Goal: Check status: Check status

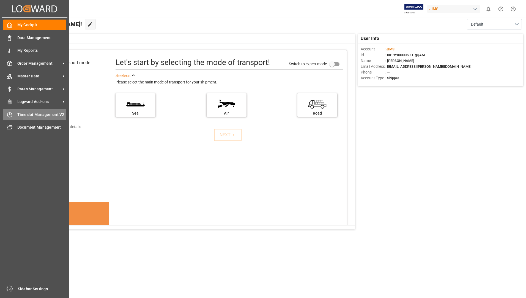
click at [30, 115] on span "Timeslot Management V2" at bounding box center [41, 115] width 49 height 6
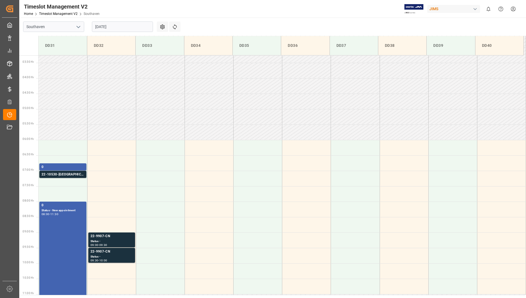
scroll to position [150, 0]
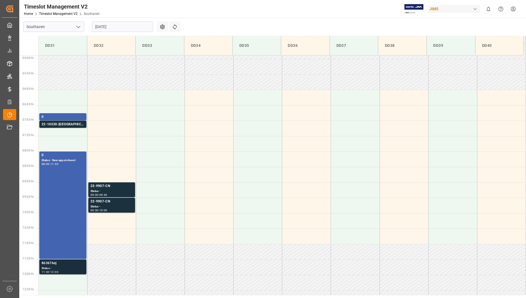
click at [65, 263] on div "863676oj" at bounding box center [63, 262] width 43 height 5
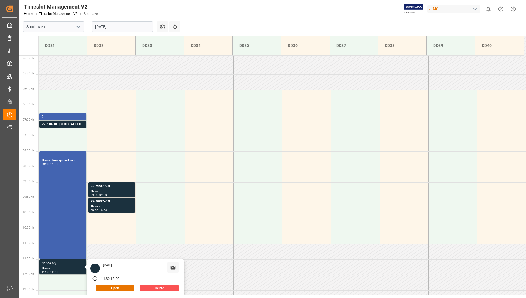
click at [125, 24] on input "[DATE]" at bounding box center [122, 26] width 61 height 10
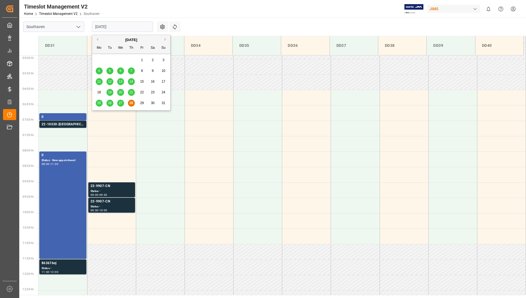
click at [165, 40] on button "Next Month" at bounding box center [165, 39] width 3 height 3
click at [97, 40] on button "Previous Month" at bounding box center [96, 39] width 3 height 3
click at [132, 103] on span "28" at bounding box center [131, 103] width 4 height 4
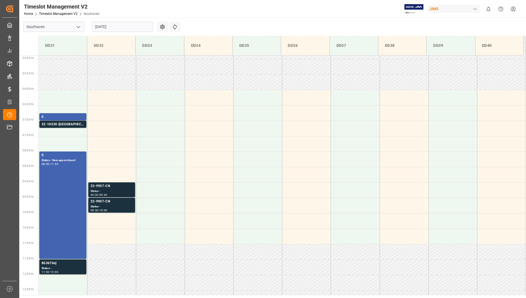
click at [115, 191] on div "Status -" at bounding box center [111, 191] width 42 height 5
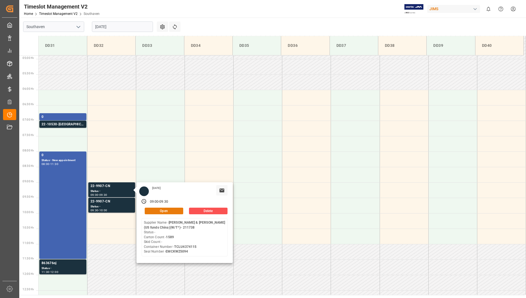
click at [156, 208] on button "Open" at bounding box center [164, 210] width 38 height 7
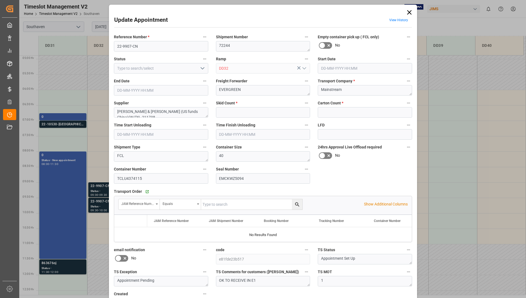
type input "0"
type input "1589"
type input "[DATE] 09:00"
type input "[DATE] 09:30"
type input "[DATE] 13:10"
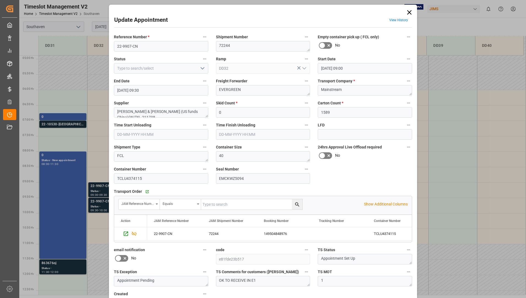
click at [409, 10] on icon at bounding box center [409, 13] width 8 height 8
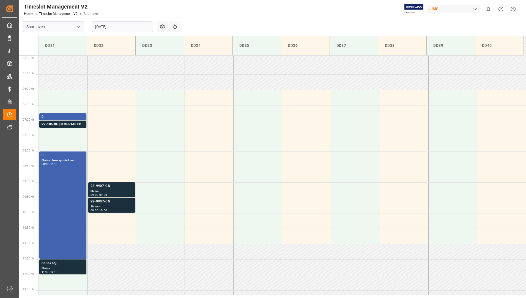
click at [117, 201] on div "22-9907-CN" at bounding box center [111, 201] width 42 height 5
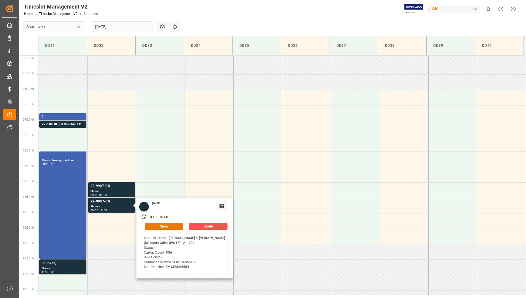
click at [156, 227] on button "Open" at bounding box center [164, 226] width 38 height 7
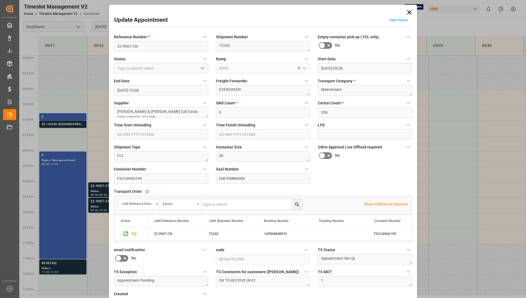
click at [409, 12] on icon at bounding box center [409, 12] width 4 height 4
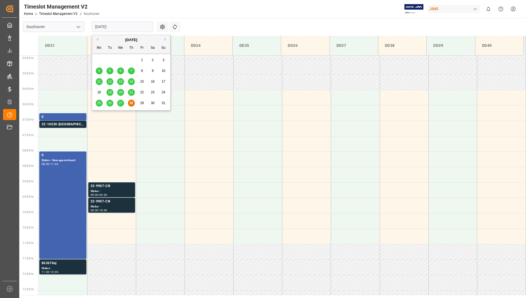
click at [139, 27] on input "[DATE]" at bounding box center [122, 26] width 61 height 10
click at [118, 103] on div "27" at bounding box center [120, 103] width 7 height 7
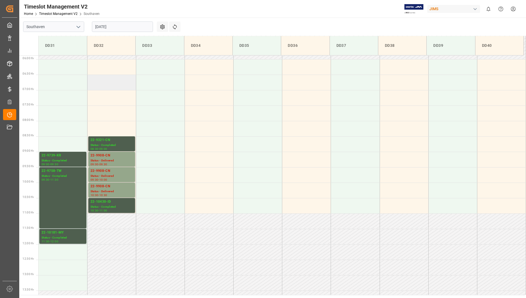
scroll to position [181, 0]
click at [107, 187] on div "22-9908-CN" at bounding box center [111, 185] width 42 height 5
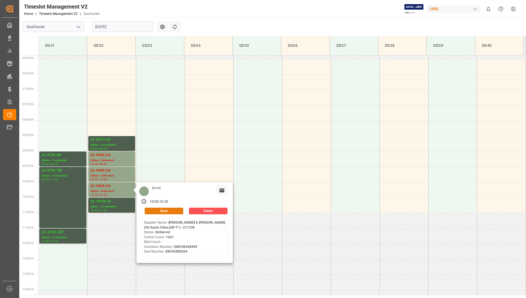
click at [170, 208] on button "Open" at bounding box center [164, 210] width 38 height 7
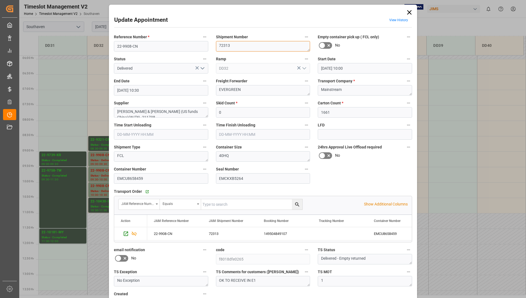
drag, startPoint x: 218, startPoint y: 44, endPoint x: 239, endPoint y: 47, distance: 21.4
click at [239, 47] on textarea "72313" at bounding box center [263, 46] width 94 height 10
click at [410, 12] on icon at bounding box center [409, 13] width 8 height 8
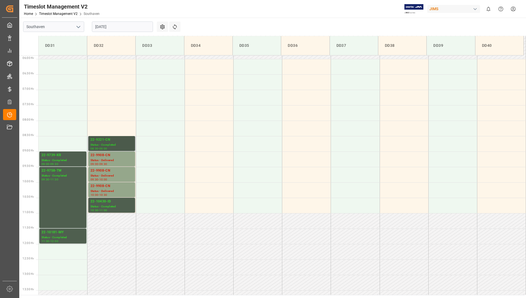
click at [112, 140] on div "22-9321-CN" at bounding box center [111, 139] width 42 height 5
click at [112, 187] on div "22-9908-CN" at bounding box center [111, 185] width 42 height 5
click at [110, 173] on div "Status - Delivered" at bounding box center [111, 175] width 42 height 5
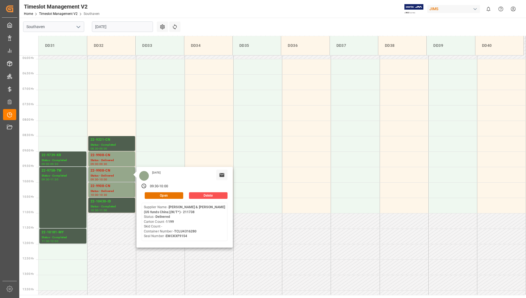
click at [164, 199] on div "[DATE] 09:30 - 10:00 Open Delete Supplier Name - [PERSON_NAME][GEOGRAPHIC_DATA]…" at bounding box center [184, 207] width 96 height 81
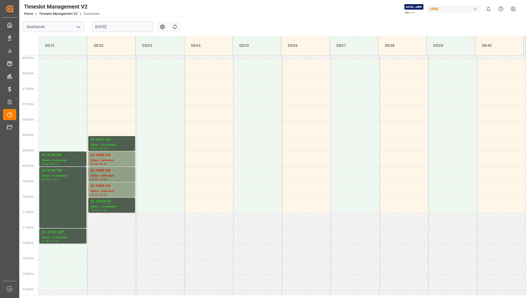
click at [118, 177] on div "Status - Delivered" at bounding box center [111, 175] width 42 height 5
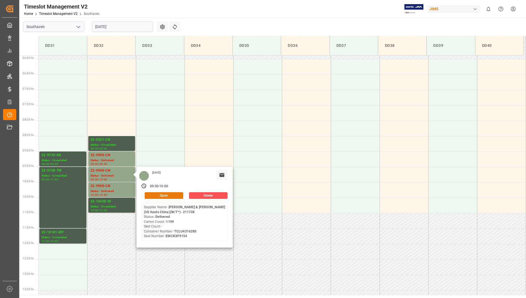
click at [150, 193] on button "Open" at bounding box center [164, 195] width 38 height 7
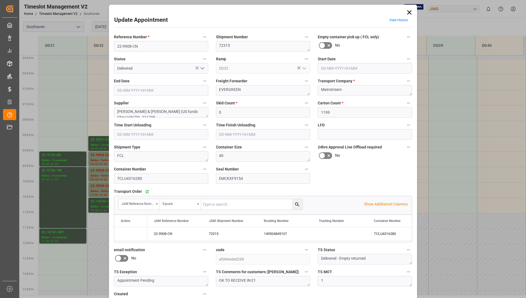
type input "[DATE] 09:30"
type input "[DATE] 10:00"
type input "[DATE] 16:21"
drag, startPoint x: 217, startPoint y: 46, endPoint x: 234, endPoint y: 46, distance: 16.2
click at [234, 46] on textarea "72315" at bounding box center [263, 46] width 94 height 10
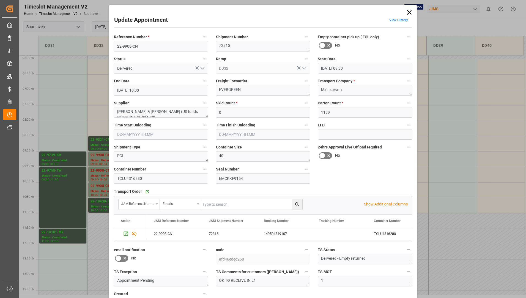
click at [408, 12] on icon at bounding box center [409, 12] width 4 height 4
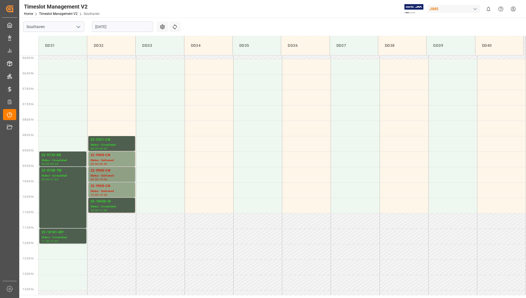
click at [122, 172] on div "22-9908-CN" at bounding box center [111, 170] width 42 height 5
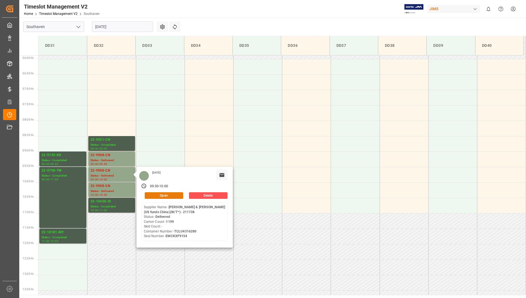
click at [164, 195] on button "Open" at bounding box center [164, 195] width 38 height 7
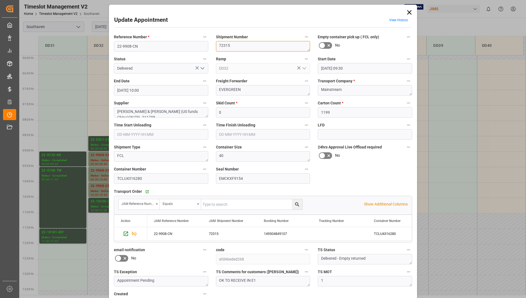
drag, startPoint x: 223, startPoint y: 45, endPoint x: 235, endPoint y: 46, distance: 11.6
click at [235, 46] on textarea "72315" at bounding box center [263, 46] width 94 height 10
click at [409, 12] on icon at bounding box center [409, 13] width 8 height 8
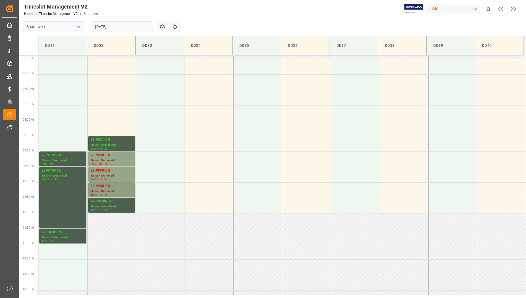
click at [115, 186] on div "22-9908-CN" at bounding box center [111, 185] width 42 height 5
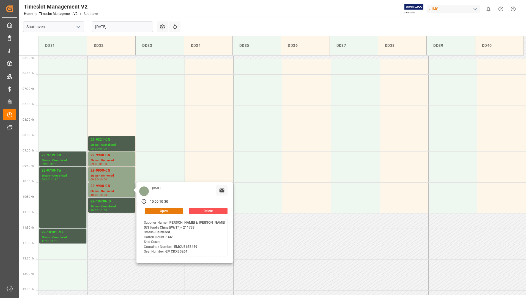
click at [152, 209] on button "Open" at bounding box center [164, 210] width 38 height 7
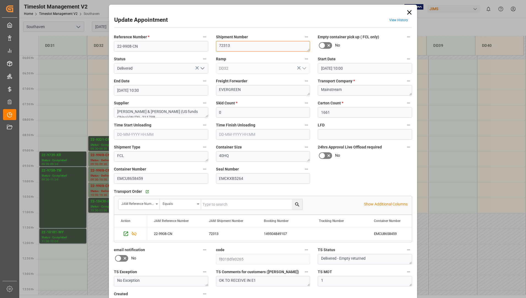
drag, startPoint x: 218, startPoint y: 46, endPoint x: 239, endPoint y: 47, distance: 20.7
click at [239, 47] on textarea "72313" at bounding box center [263, 46] width 94 height 10
click at [408, 11] on icon at bounding box center [409, 13] width 8 height 8
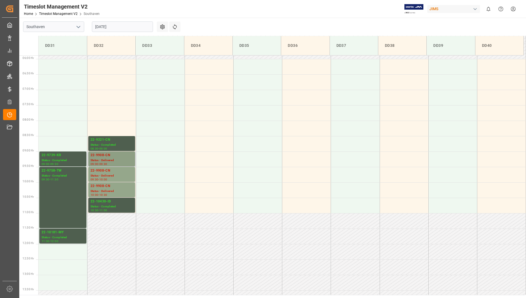
click at [113, 161] on div "Status - Delivered" at bounding box center [111, 160] width 42 height 5
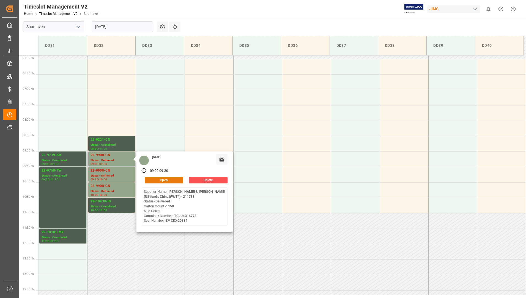
click at [171, 181] on button "Open" at bounding box center [164, 180] width 38 height 7
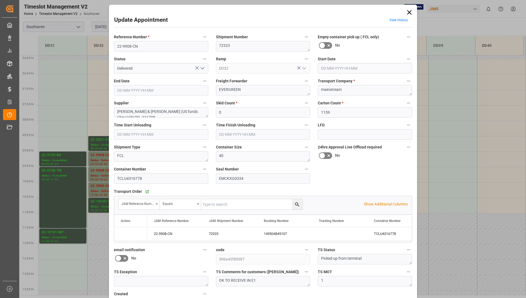
type input "[DATE] 09:00"
type input "[DATE] 09:30"
type input "[DATE] 19:18"
click at [410, 15] on icon at bounding box center [409, 13] width 8 height 8
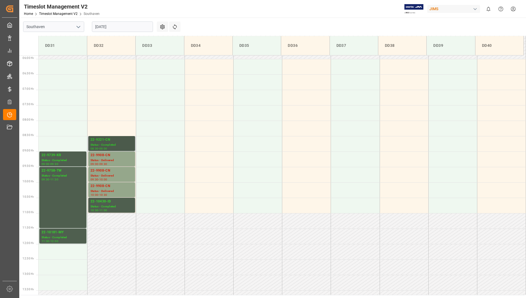
click at [121, 144] on div "Status - Completed" at bounding box center [111, 144] width 42 height 5
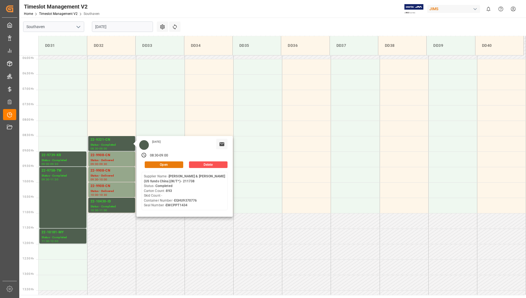
click at [151, 164] on button "Open" at bounding box center [164, 164] width 38 height 7
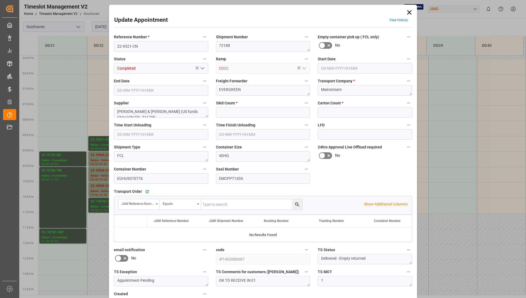
type input "0"
type input "893"
type input "[DATE] 08:30"
type input "[DATE] 09:00"
type input "[DATE] 19:37"
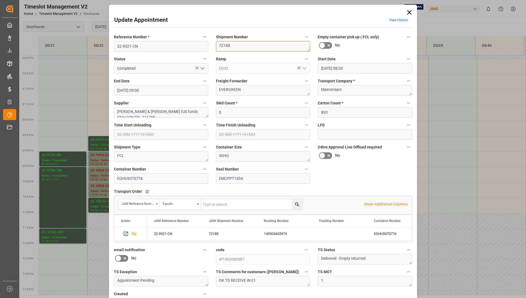
drag, startPoint x: 220, startPoint y: 44, endPoint x: 233, endPoint y: 45, distance: 13.2
click at [233, 45] on textarea "72188" at bounding box center [263, 46] width 94 height 10
click at [237, 53] on div "Ramp DD32" at bounding box center [263, 64] width 102 height 22
drag, startPoint x: 217, startPoint y: 46, endPoint x: 232, endPoint y: 44, distance: 15.2
click at [232, 44] on textarea "72188" at bounding box center [263, 46] width 94 height 10
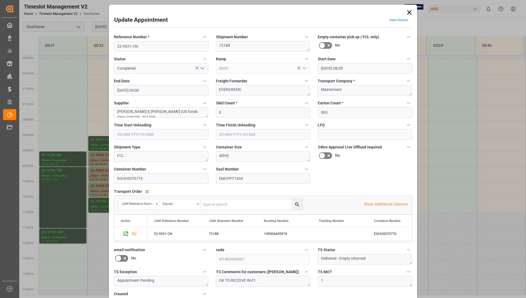
click at [412, 12] on div "Update Appointment View History Reference Number * 22-9321-CN Shipment Number 7…" at bounding box center [262, 168] width 305 height 324
drag, startPoint x: 410, startPoint y: 12, endPoint x: 405, endPoint y: 14, distance: 4.8
click at [409, 12] on icon at bounding box center [409, 13] width 8 height 8
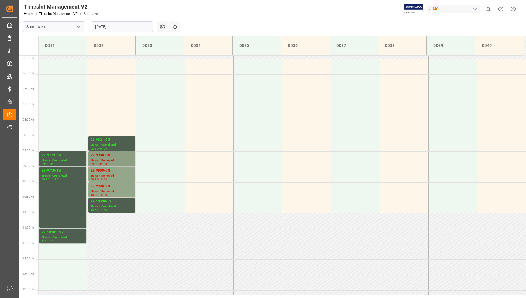
click at [116, 157] on div "22-9908-CN" at bounding box center [111, 154] width 42 height 5
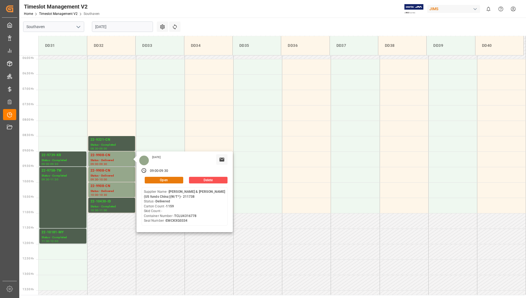
click at [154, 180] on button "Open" at bounding box center [164, 180] width 38 height 7
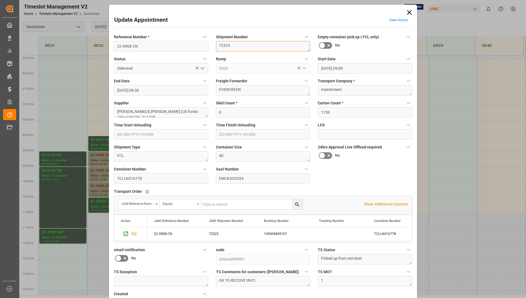
drag, startPoint x: 218, startPoint y: 44, endPoint x: 231, endPoint y: 45, distance: 13.2
click at [231, 45] on textarea "72323" at bounding box center [263, 46] width 94 height 10
click at [409, 11] on icon at bounding box center [409, 13] width 8 height 8
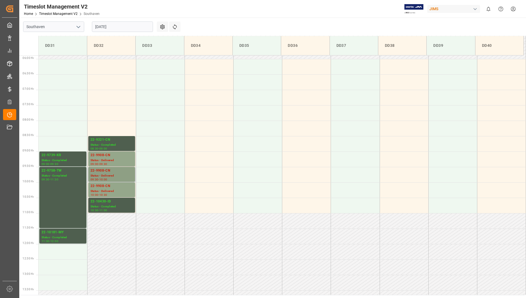
click at [117, 177] on div "Status - Delivered" at bounding box center [111, 175] width 42 height 5
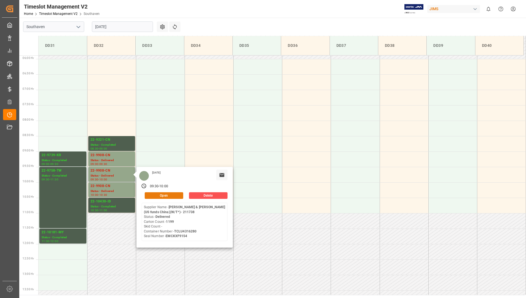
click at [153, 194] on button "Open" at bounding box center [164, 195] width 38 height 7
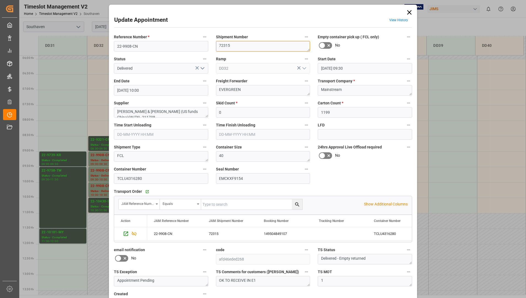
drag, startPoint x: 217, startPoint y: 45, endPoint x: 231, endPoint y: 42, distance: 13.4
click at [231, 42] on textarea "72315" at bounding box center [263, 46] width 94 height 10
click at [409, 11] on icon at bounding box center [409, 12] width 4 height 4
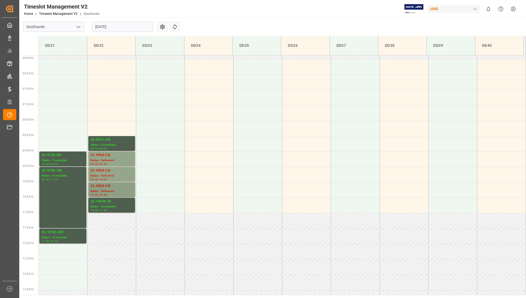
click at [120, 188] on div "22-9908-CN" at bounding box center [111, 185] width 42 height 5
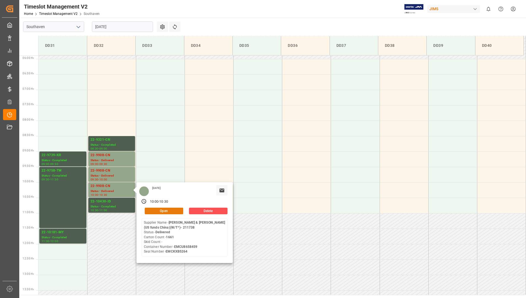
click at [154, 212] on button "Open" at bounding box center [164, 210] width 38 height 7
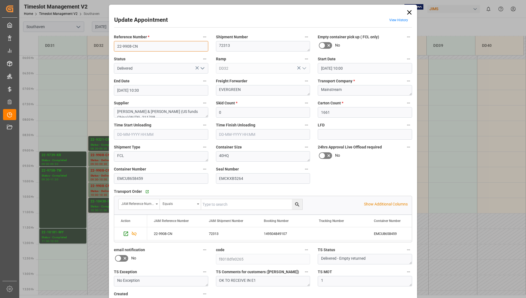
drag, startPoint x: 115, startPoint y: 46, endPoint x: 139, endPoint y: 45, distance: 23.4
click at [139, 45] on input "22-9908-CN" at bounding box center [161, 46] width 94 height 10
drag, startPoint x: 132, startPoint y: 45, endPoint x: 217, endPoint y: 16, distance: 90.3
click at [217, 16] on div "Update Appointment View History" at bounding box center [263, 21] width 298 height 11
drag, startPoint x: 218, startPoint y: 45, endPoint x: 232, endPoint y: 46, distance: 14.0
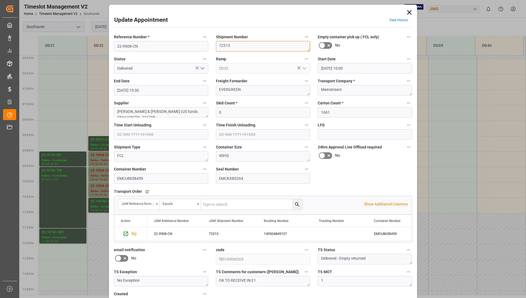
click at [233, 46] on textarea "72313" at bounding box center [263, 46] width 94 height 10
click at [407, 15] on icon at bounding box center [409, 13] width 8 height 8
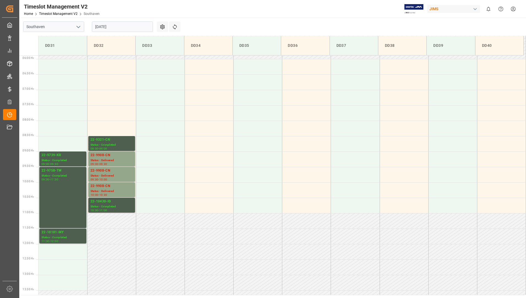
click at [139, 28] on input "[DATE]" at bounding box center [122, 26] width 61 height 10
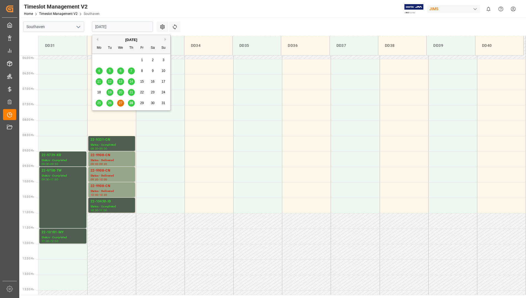
click at [132, 102] on span "28" at bounding box center [131, 103] width 4 height 4
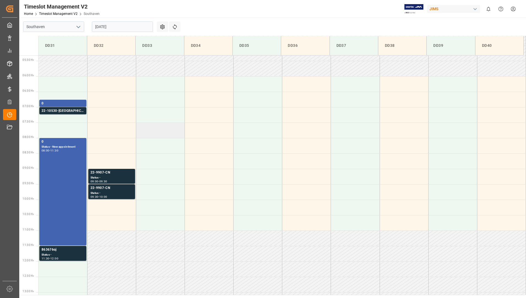
scroll to position [154, 0]
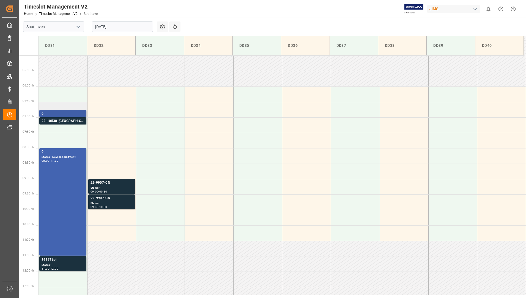
click at [78, 112] on div "0" at bounding box center [63, 113] width 43 height 5
click at [74, 122] on div "22-10530-[GEOGRAPHIC_DATA]" at bounding box center [63, 120] width 43 height 5
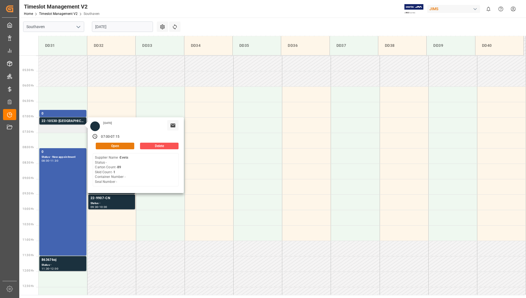
click at [120, 144] on button "Open" at bounding box center [115, 145] width 38 height 7
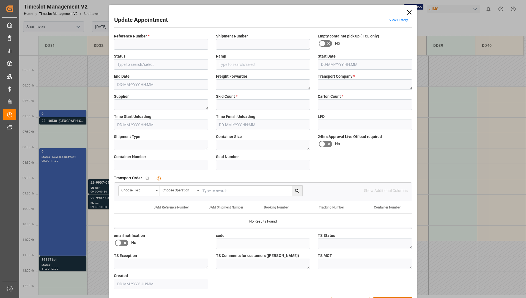
type input "22-10530-[GEOGRAPHIC_DATA]"
type textarea "72659"
type input "DD31"
type textarea "Fed-Ex Freight"
type textarea "Evets"
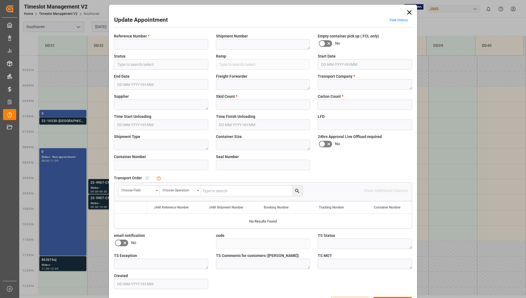
type input "683c46479cee"
type textarea "Appointment Set Up"
type input "1"
type input "89"
type input "[DATE] 07:00"
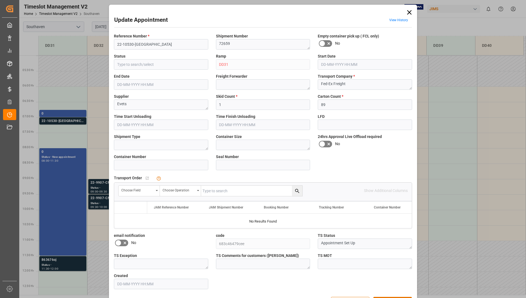
type input "[DATE] 07:15"
type input "[DATE] 11:50"
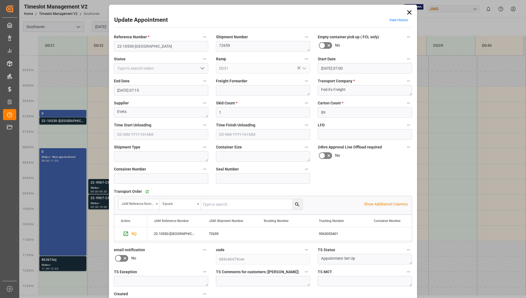
click at [406, 12] on icon at bounding box center [409, 13] width 8 height 8
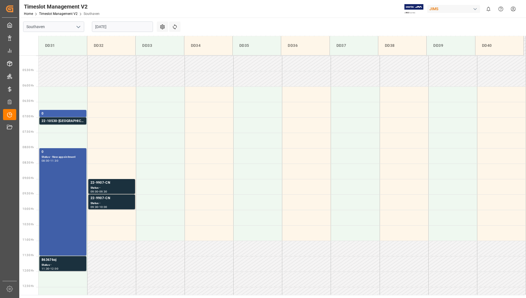
click at [63, 167] on div "0 Status - New appointment 08:00 - 11:30" at bounding box center [63, 201] width 43 height 105
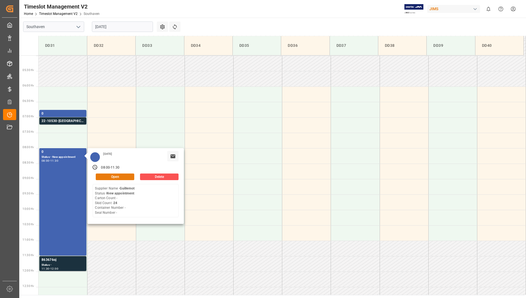
click at [111, 177] on button "Open" at bounding box center [115, 176] width 38 height 7
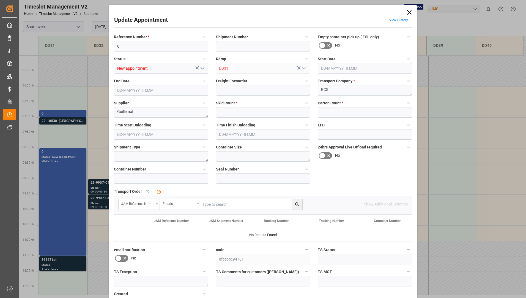
type input "24"
type input "0"
type input "[DATE] 08:00"
type input "[DATE] 11:30"
type input "[DATE] 14:44"
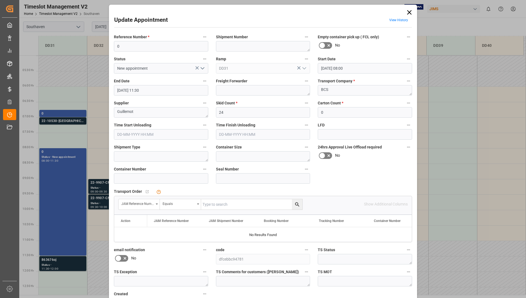
click at [410, 12] on icon at bounding box center [409, 13] width 8 height 8
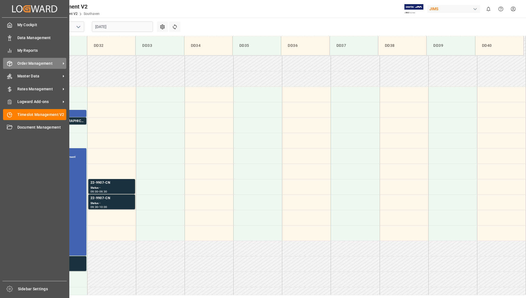
click at [32, 64] on span "Order Management" at bounding box center [38, 63] width 43 height 6
click at [24, 65] on span "Order Management" at bounding box center [38, 63] width 43 height 6
click at [35, 62] on span "Order Management" at bounding box center [38, 63] width 43 height 6
click at [21, 62] on span "Order Management" at bounding box center [38, 63] width 43 height 6
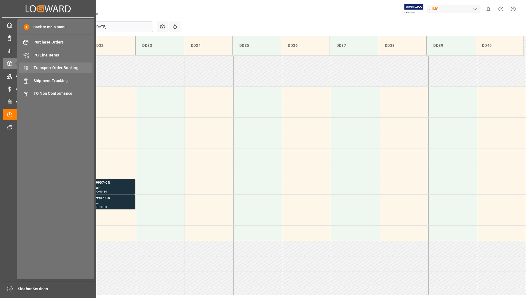
click at [76, 72] on div "Transport Order Booking Transport Order Booking" at bounding box center [55, 67] width 73 height 11
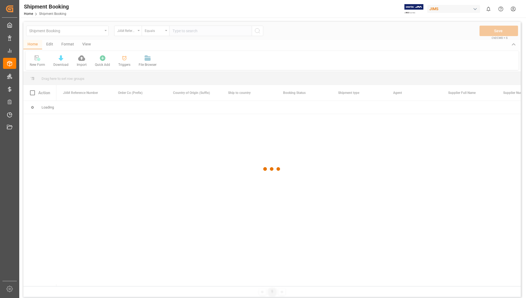
click at [134, 32] on div at bounding box center [271, 169] width 497 height 294
click at [137, 31] on div at bounding box center [271, 169] width 497 height 294
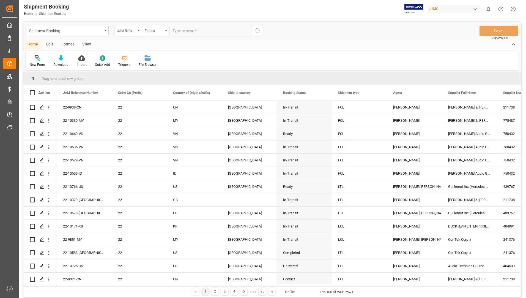
click at [138, 33] on div "JAM Reference Number" at bounding box center [127, 31] width 27 height 10
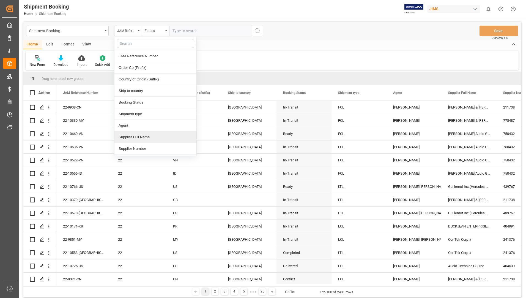
click at [138, 137] on div "Supplier Full Name" at bounding box center [155, 137] width 82 height 12
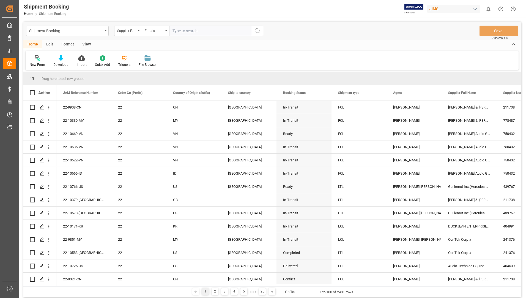
click at [177, 32] on input "text" at bounding box center [210, 31] width 82 height 10
type input "Guillemot"
click at [260, 32] on icon "search button" at bounding box center [257, 30] width 7 height 7
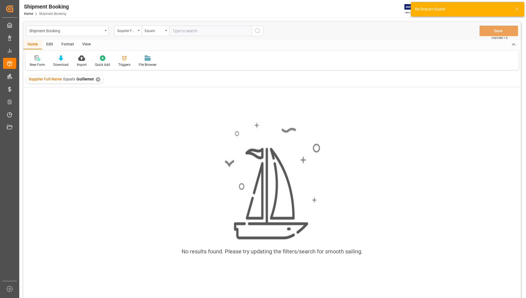
click at [97, 78] on div "✕" at bounding box center [98, 79] width 5 height 5
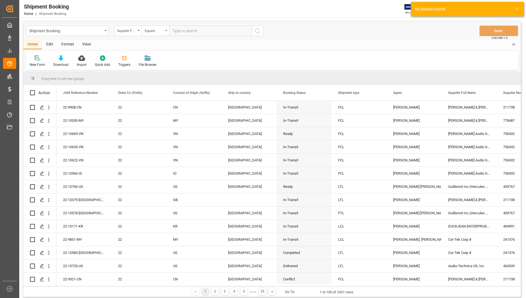
click at [197, 32] on input "text" at bounding box center [210, 31] width 82 height 10
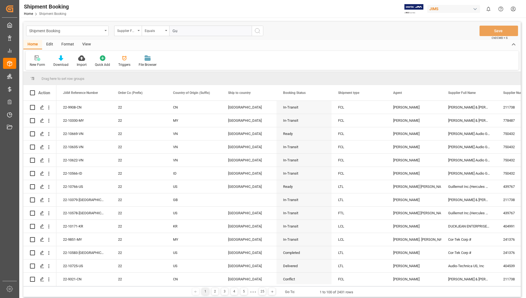
click at [188, 32] on input "Gu" at bounding box center [210, 31] width 82 height 10
type input "G"
paste input "Guillemot Inc.(Hercules DJ)"
type input "Guillemot Inc.(Hercules DJ)"
click at [258, 29] on icon "search button" at bounding box center [257, 30] width 7 height 7
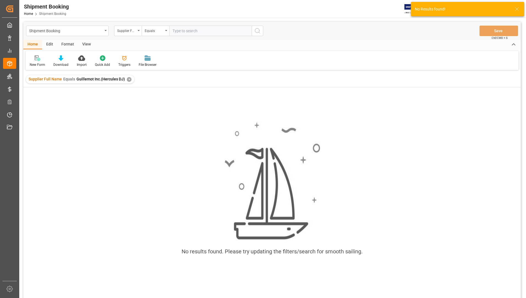
click at [124, 78] on div "Supplier Full Name Equals Guillemot Inc.(Hercules DJ) ✕" at bounding box center [80, 79] width 108 height 8
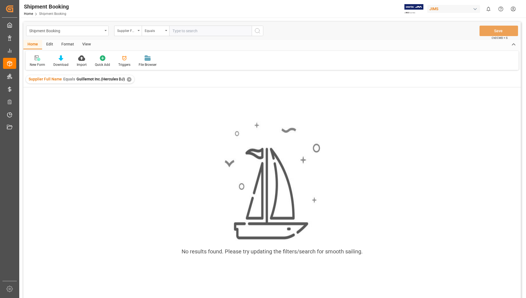
click at [130, 79] on div "Supplier Full Name Equals Guillemot Inc.(Hercules DJ) ✕" at bounding box center [80, 79] width 108 height 8
click at [127, 79] on div "✕" at bounding box center [129, 79] width 5 height 5
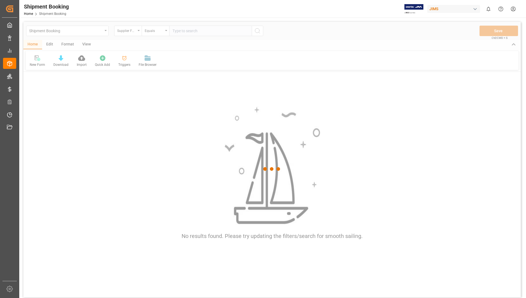
click at [190, 31] on div at bounding box center [271, 169] width 497 height 294
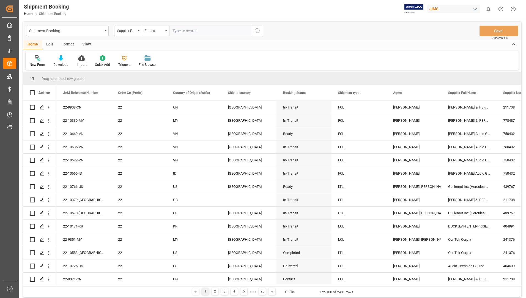
click at [192, 29] on input "text" at bounding box center [210, 31] width 82 height 10
paste input "Guillemot Inc.(Hercules DJ)"
click at [231, 32] on input "Guillemot Inc.(Hercules DJ)" at bounding box center [210, 31] width 82 height 10
type input "Guillemot Inc."
click at [260, 31] on icon "search button" at bounding box center [257, 30] width 7 height 7
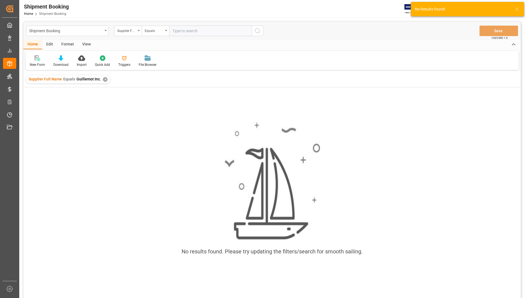
click at [221, 31] on input "text" at bounding box center [210, 31] width 82 height 10
click at [101, 79] on div "Supplier Full Name Equals Guillemot Inc. ✕" at bounding box center [68, 79] width 84 height 8
click at [104, 78] on div "✕" at bounding box center [105, 79] width 5 height 5
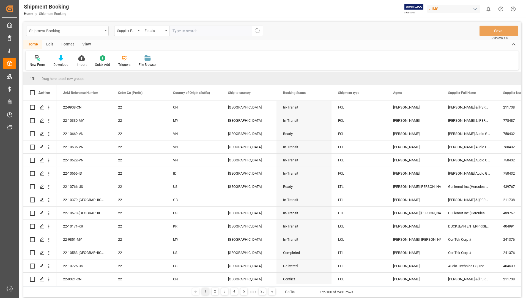
click at [104, 31] on icon "open menu" at bounding box center [105, 30] width 2 height 1
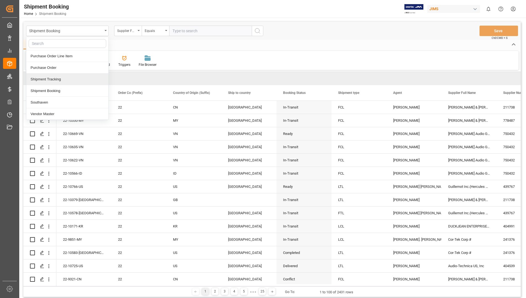
click at [73, 78] on div "Shipment Tracking" at bounding box center [67, 79] width 82 height 12
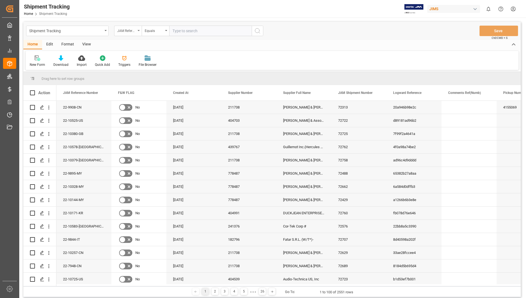
click at [141, 31] on div "JAM Reference Number" at bounding box center [127, 31] width 27 height 10
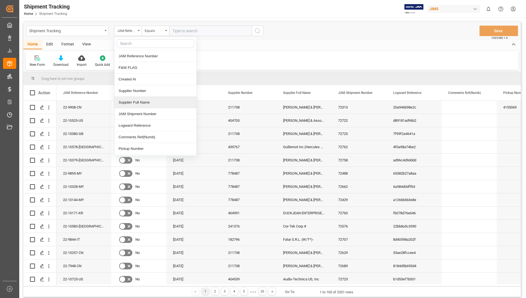
click at [144, 106] on div "Supplier Full Name" at bounding box center [155, 103] width 82 height 12
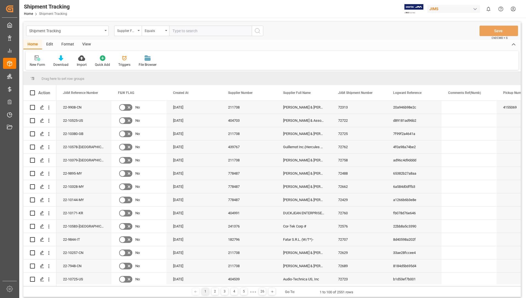
click at [206, 31] on input "text" at bounding box center [210, 31] width 82 height 10
paste input "Guillemot Inc.(Hercules DJ)"
type input "Guillemot Inc.(Hercules DJ)"
click at [257, 31] on icon "search button" at bounding box center [257, 30] width 7 height 7
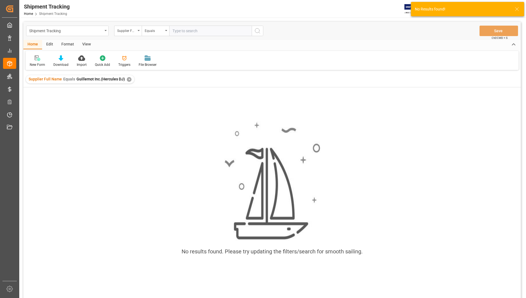
click at [127, 79] on div "✕" at bounding box center [129, 79] width 5 height 5
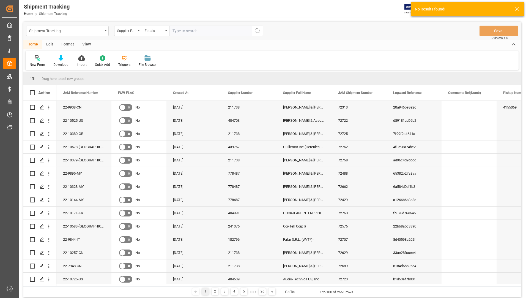
click at [189, 30] on input "text" at bounding box center [210, 31] width 82 height 10
paste input "Guillemot Inc.(Hercules DJ)"
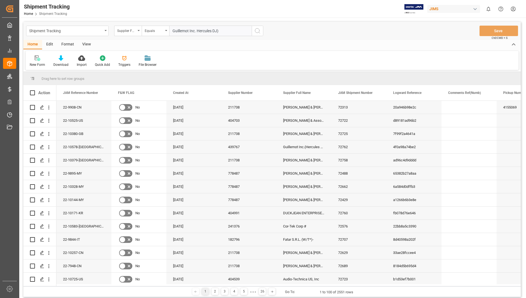
click at [223, 32] on input "Guillemot Inc. Hercules DJ)" at bounding box center [210, 31] width 82 height 10
type input "Guillemot Inc. Hercules DJ"
click at [258, 31] on icon "search button" at bounding box center [257, 30] width 7 height 7
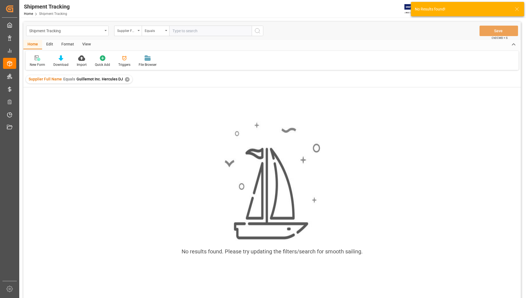
click at [125, 78] on div "✕" at bounding box center [127, 79] width 5 height 5
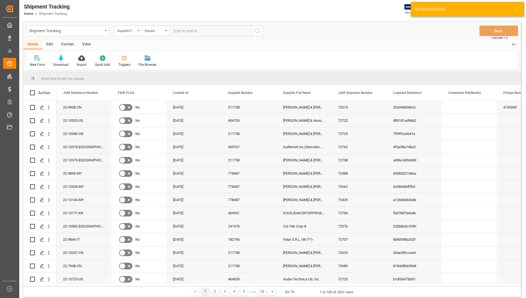
click at [179, 30] on input "text" at bounding box center [210, 31] width 82 height 10
paste input "Guillemot Inc.(Hercules DJ)"
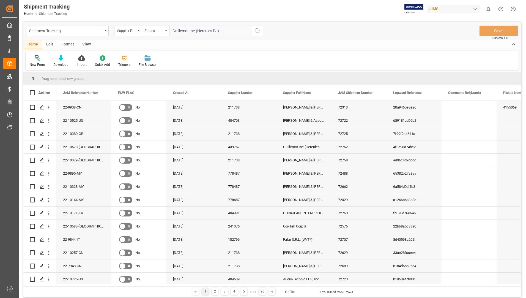
click at [230, 34] on input "Guillemot Inc.(Hercules DJ)" at bounding box center [210, 31] width 82 height 10
type input "Guillemot Inc"
click at [258, 29] on icon "search button" at bounding box center [257, 30] width 7 height 7
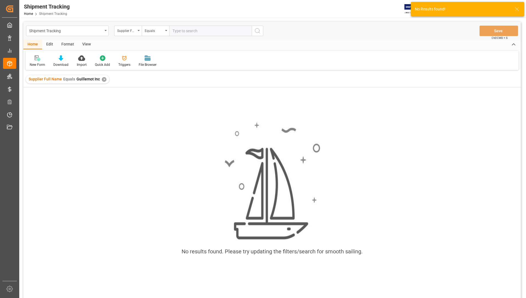
click at [103, 78] on div "✕" at bounding box center [104, 79] width 5 height 5
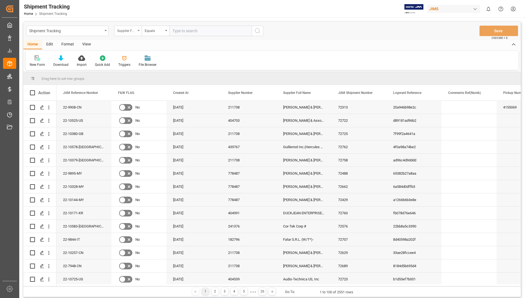
click at [136, 30] on div "Supplier Full Name" at bounding box center [127, 31] width 27 height 10
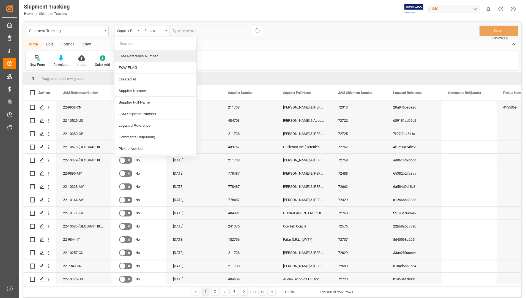
click at [148, 54] on div "JAM Reference Number" at bounding box center [155, 56] width 82 height 12
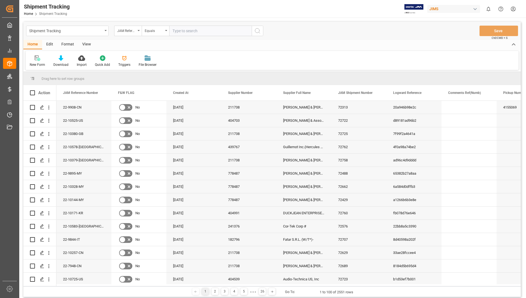
click at [187, 31] on input "text" at bounding box center [210, 31] width 82 height 10
paste input "22-10698-[GEOGRAPHIC_DATA]"
type input "22-10698-[GEOGRAPHIC_DATA]"
click at [257, 32] on icon "search button" at bounding box center [257, 30] width 7 height 7
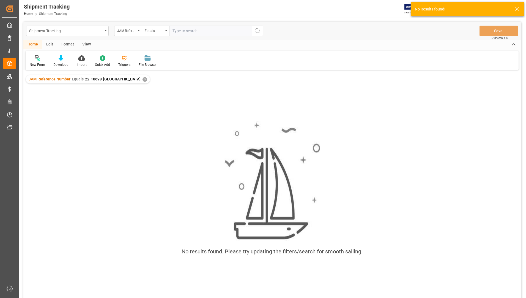
click at [142, 80] on div "✕" at bounding box center [144, 79] width 5 height 5
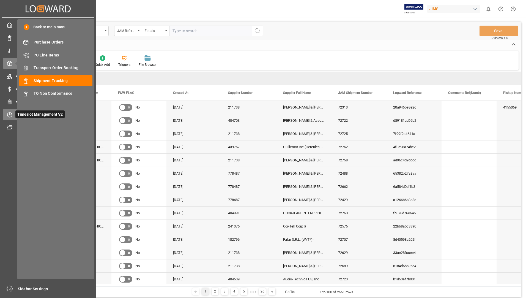
click at [7, 114] on icon at bounding box center [9, 114] width 5 height 5
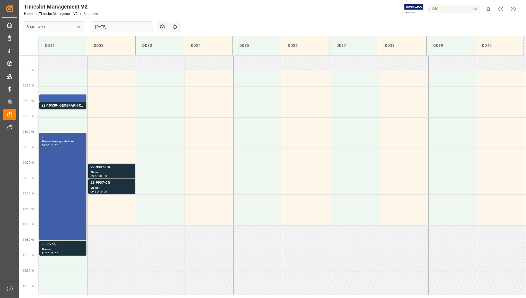
scroll to position [181, 0]
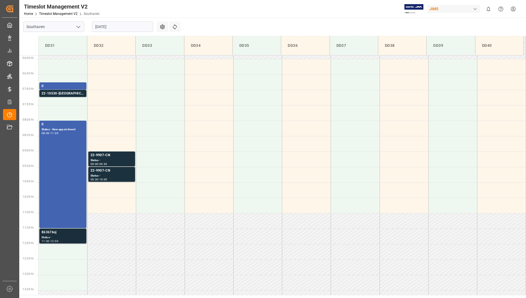
click at [68, 242] on div "11:30 - 12:00" at bounding box center [63, 240] width 43 height 3
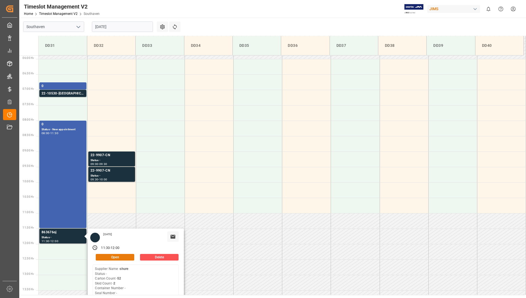
click at [121, 256] on button "Open" at bounding box center [115, 257] width 38 height 7
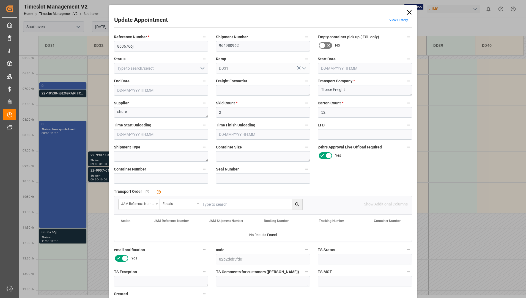
type input "[DATE] 11:30"
type input "[DATE] 12:00"
type input "[DATE] 19:39"
drag, startPoint x: 116, startPoint y: 46, endPoint x: 128, endPoint y: 46, distance: 12.4
click at [128, 46] on input "863676oj" at bounding box center [161, 46] width 94 height 10
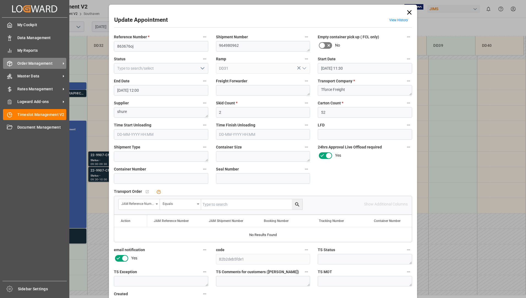
click at [21, 59] on div "Order Management Order Management" at bounding box center [34, 63] width 63 height 11
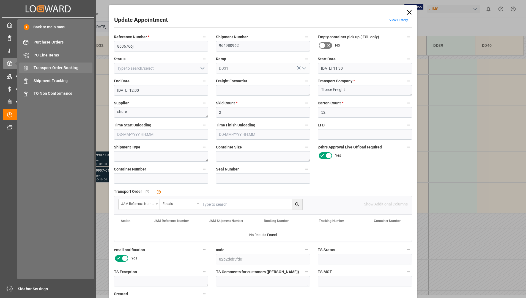
click at [59, 66] on span "Transport Order Booking" at bounding box center [63, 68] width 59 height 6
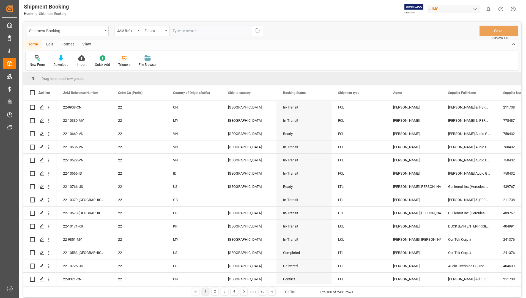
click at [210, 32] on input "text" at bounding box center [210, 31] width 82 height 10
type input "22-10681-[GEOGRAPHIC_DATA]"
click at [259, 31] on icon "search button" at bounding box center [257, 30] width 7 height 7
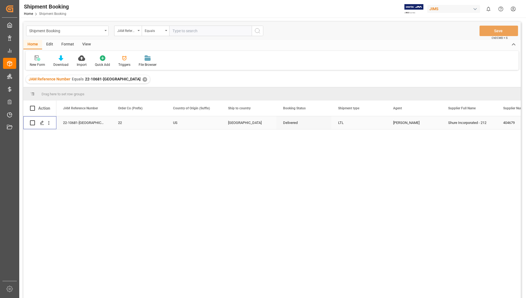
click at [34, 123] on input "Press Space to toggle row selection (unchecked)" at bounding box center [32, 122] width 5 height 5
checkbox input "true"
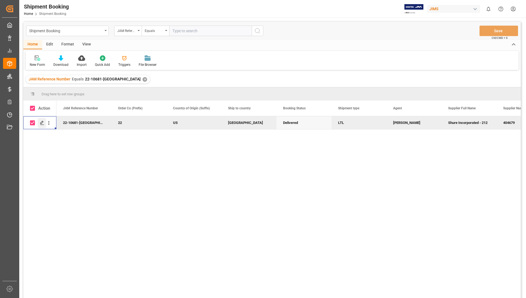
click at [40, 121] on icon "Press SPACE to deselect this row." at bounding box center [42, 122] width 4 height 4
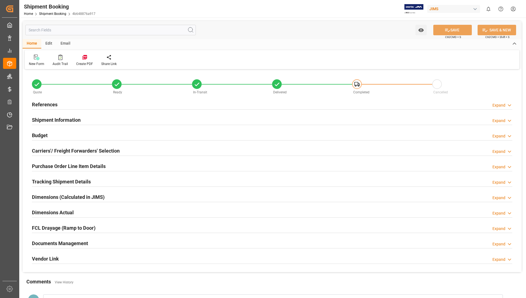
type input "40"
click at [70, 181] on h2 "Tracking Shipment Details" at bounding box center [61, 181] width 59 height 7
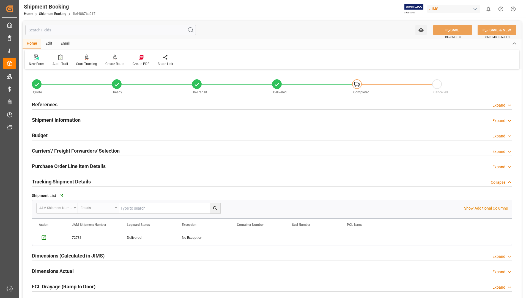
click at [76, 165] on h2 "Purchase Order Line Item Details" at bounding box center [69, 165] width 74 height 7
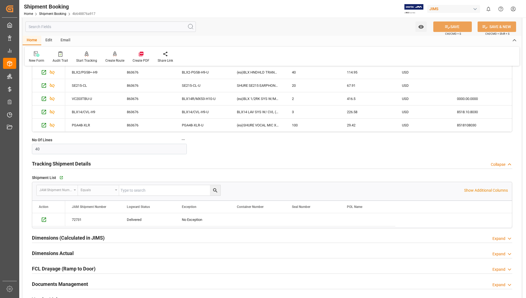
scroll to position [275, 0]
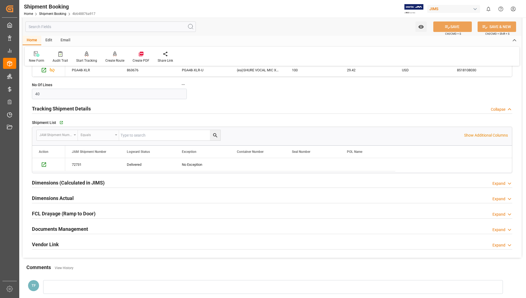
click at [53, 196] on h2 "Dimensions Actual" at bounding box center [53, 197] width 42 height 7
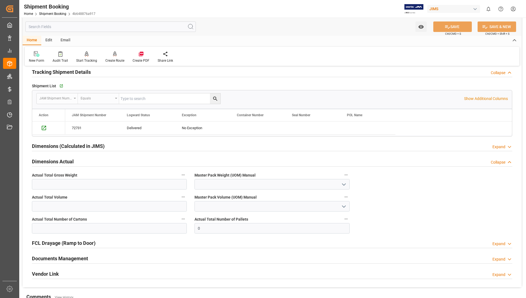
scroll to position [302, 0]
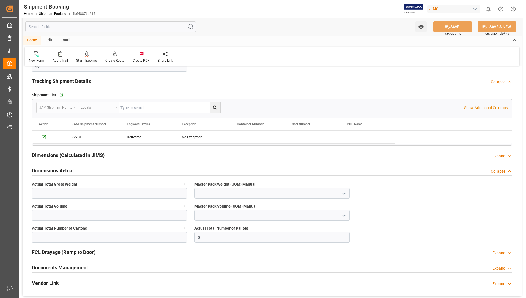
click at [88, 153] on h2 "Dimensions (Calculated in JIMS)" at bounding box center [68, 154] width 73 height 7
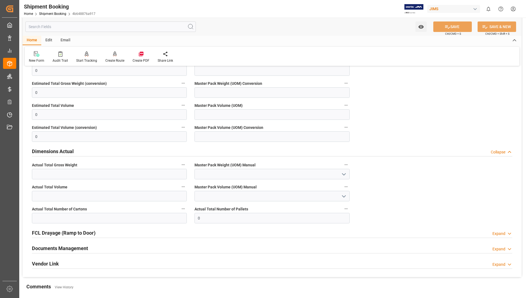
scroll to position [412, 0]
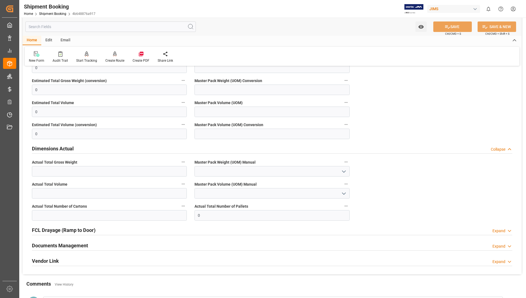
click at [69, 248] on h2 "Documents Management" at bounding box center [60, 244] width 56 height 7
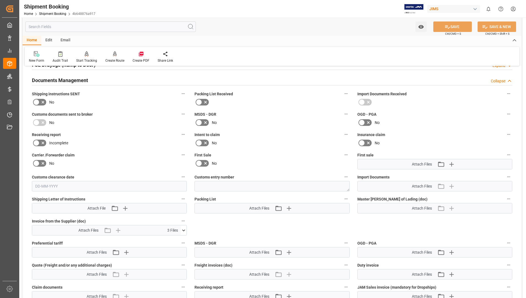
scroll to position [605, 0]
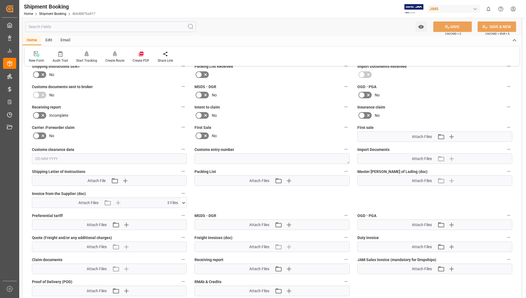
click at [184, 202] on icon at bounding box center [184, 203] width 6 height 6
click at [180, 211] on icon at bounding box center [180, 213] width 5 height 4
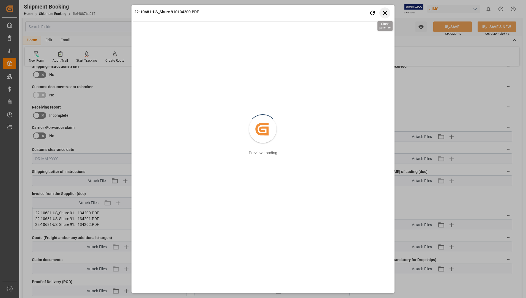
click at [385, 13] on icon "button" at bounding box center [384, 12] width 7 height 7
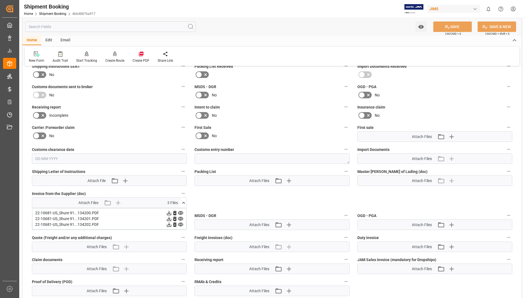
click at [180, 218] on icon at bounding box center [181, 219] width 6 height 6
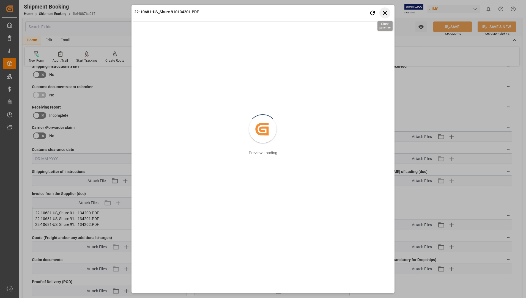
click at [385, 13] on icon "button" at bounding box center [384, 12] width 7 height 7
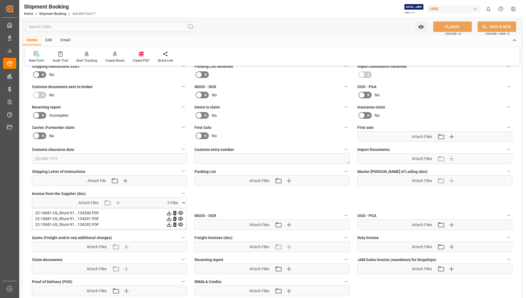
click at [181, 224] on icon at bounding box center [180, 224] width 5 height 4
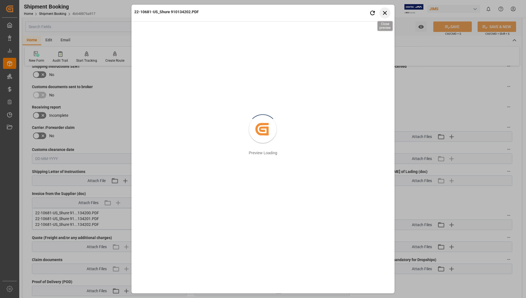
click at [386, 13] on icon "button" at bounding box center [384, 12] width 7 height 7
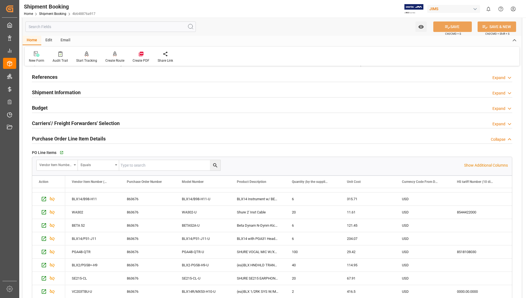
scroll to position [0, 0]
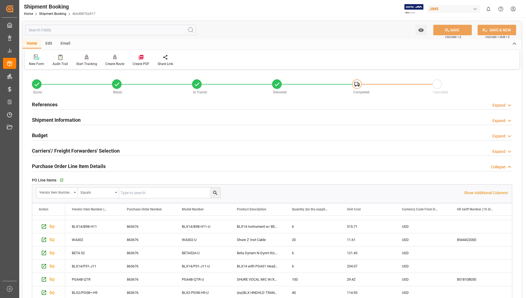
click at [39, 105] on h2 "References" at bounding box center [45, 104] width 26 height 7
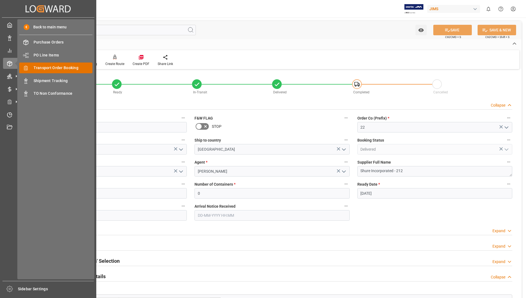
click at [68, 67] on span "Transport Order Booking" at bounding box center [63, 68] width 59 height 6
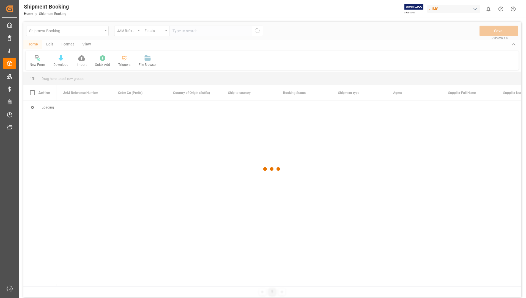
click at [181, 31] on div at bounding box center [271, 169] width 497 height 294
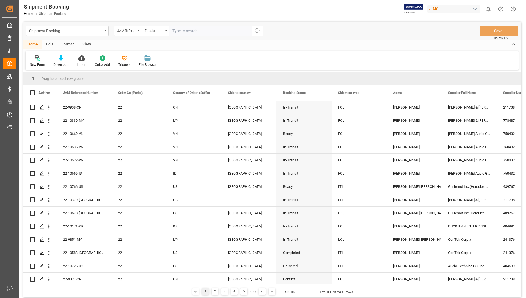
click at [181, 29] on input "text" at bounding box center [210, 31] width 82 height 10
type input "22-10530-us"
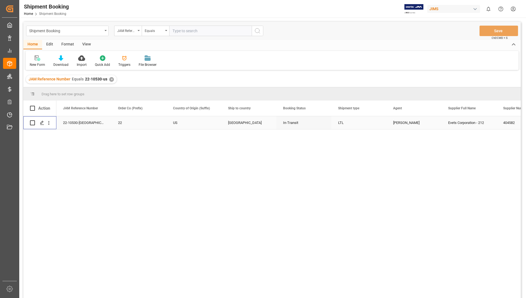
click at [34, 122] on input "Press Space to toggle row selection (unchecked)" at bounding box center [32, 122] width 5 height 5
checkbox input "true"
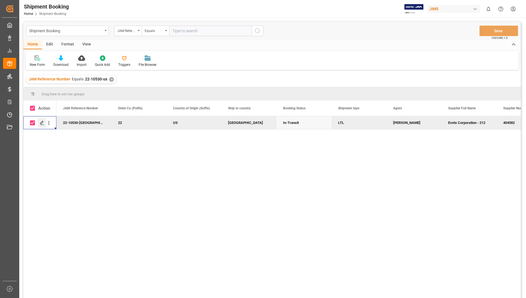
click at [43, 122] on icon "Press SPACE to deselect this row." at bounding box center [42, 122] width 4 height 4
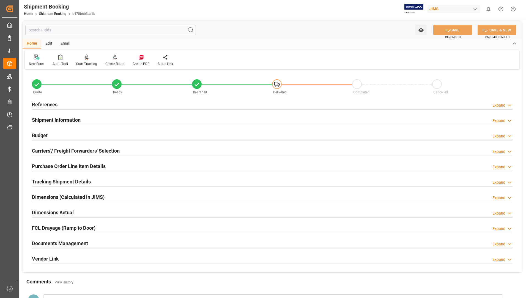
click at [78, 241] on h2 "Documents Management" at bounding box center [60, 242] width 56 height 7
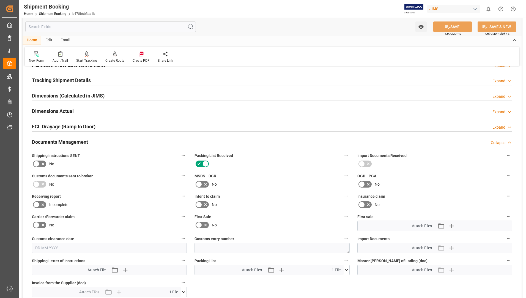
scroll to position [137, 0]
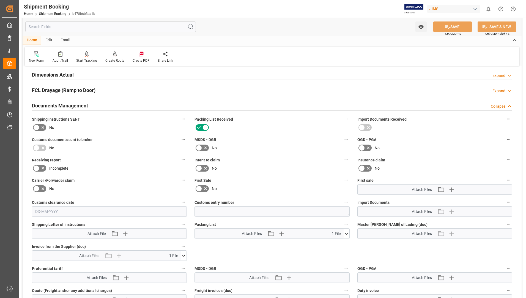
click at [346, 232] on icon at bounding box center [346, 233] width 6 height 6
click at [341, 243] on icon at bounding box center [343, 244] width 5 height 4
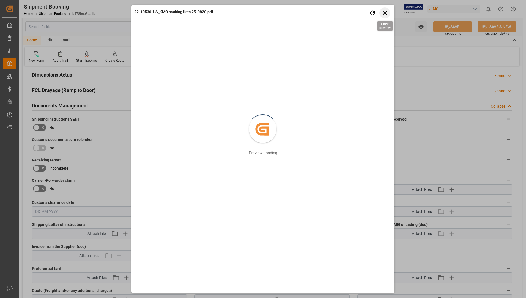
click at [387, 12] on icon "button" at bounding box center [384, 12] width 7 height 7
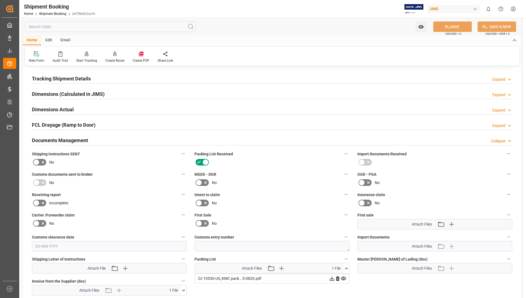
scroll to position [0, 0]
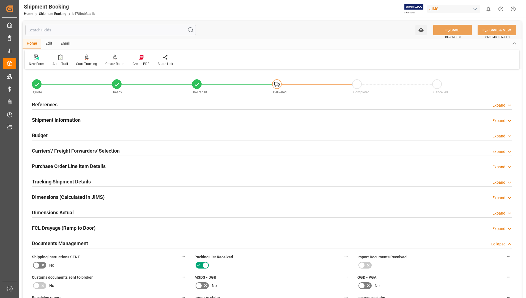
click at [69, 164] on h2 "Purchase Order Line Item Details" at bounding box center [69, 165] width 74 height 7
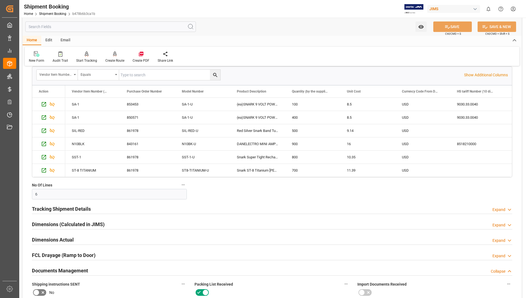
scroll to position [137, 0]
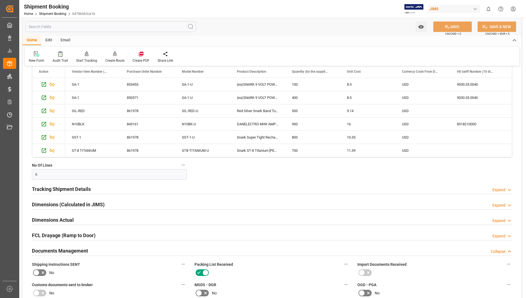
click at [64, 187] on h2 "Tracking Shipment Details" at bounding box center [61, 188] width 59 height 7
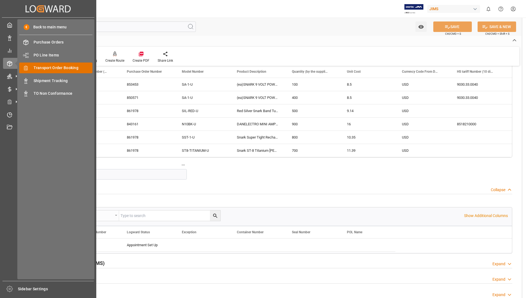
click at [65, 68] on span "Transport Order Booking" at bounding box center [63, 68] width 59 height 6
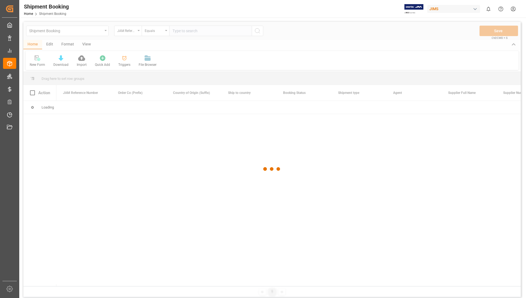
click at [204, 32] on div at bounding box center [271, 169] width 497 height 294
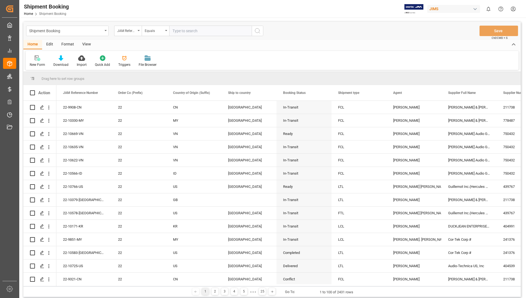
click at [204, 31] on input "text" at bounding box center [210, 31] width 82 height 10
type input "22-9907-CN"
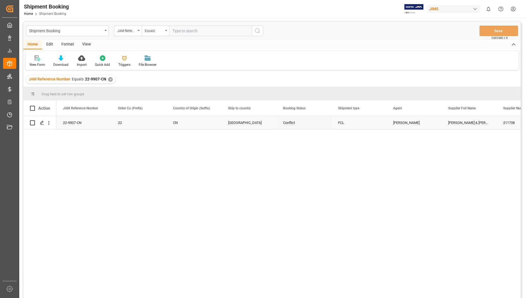
click at [34, 123] on input "Press Space to toggle row selection (unchecked)" at bounding box center [32, 122] width 5 height 5
checkbox input "true"
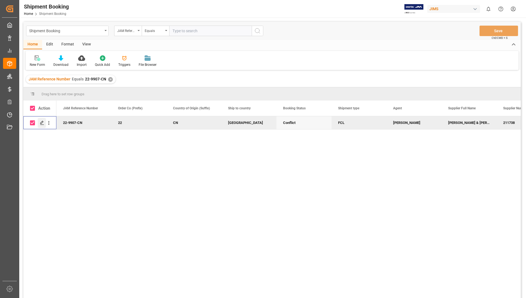
click at [42, 122] on polygon "Press SPACE to deselect this row." at bounding box center [41, 122] width 3 height 3
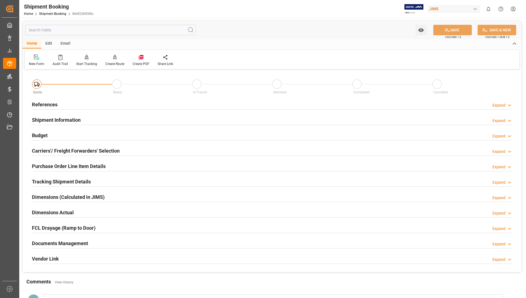
click at [69, 242] on h2 "Documents Management" at bounding box center [60, 242] width 56 height 7
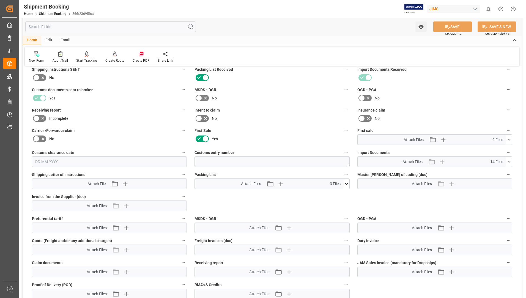
scroll to position [192, 0]
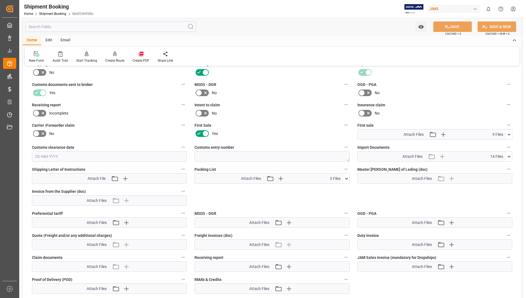
click at [347, 179] on icon at bounding box center [346, 178] width 6 height 6
click at [332, 188] on icon at bounding box center [331, 188] width 4 height 4
click at [330, 195] on icon at bounding box center [332, 194] width 6 height 6
click at [332, 199] on icon at bounding box center [332, 200] width 6 height 6
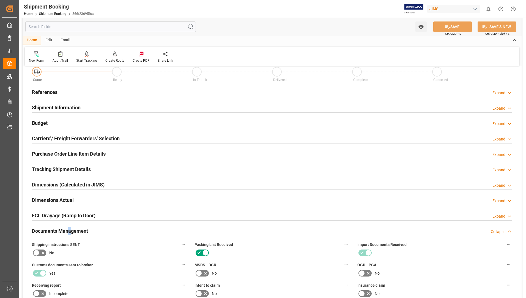
scroll to position [0, 0]
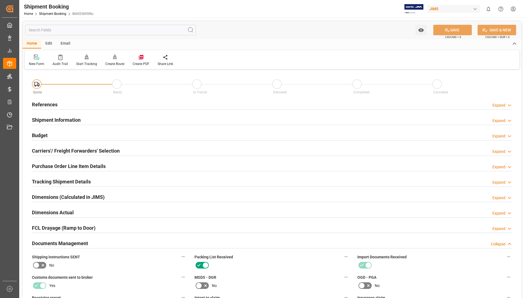
drag, startPoint x: 63, startPoint y: 120, endPoint x: 82, endPoint y: 125, distance: 20.2
click at [63, 120] on h2 "Shipment Information" at bounding box center [56, 119] width 49 height 7
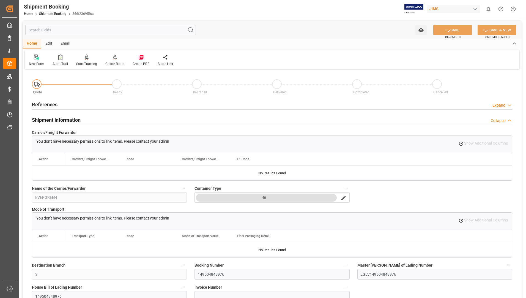
click at [48, 104] on h2 "References" at bounding box center [45, 104] width 26 height 7
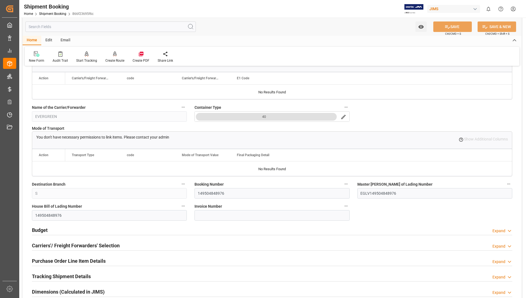
scroll to position [247, 0]
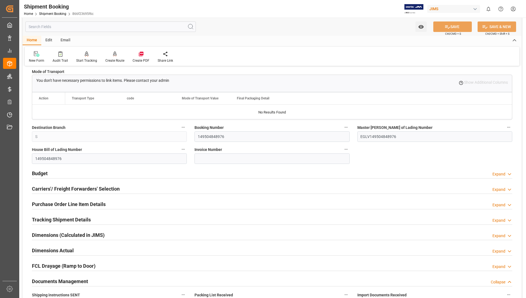
click at [88, 185] on h2 "Carriers'/ Freight Forwarders' Selection" at bounding box center [76, 188] width 88 height 7
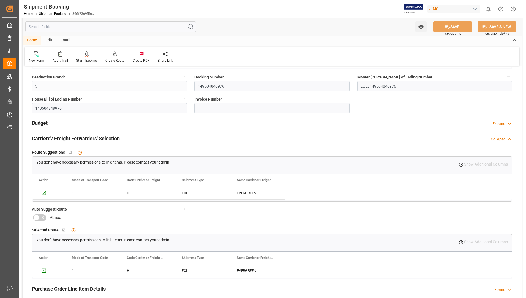
scroll to position [385, 0]
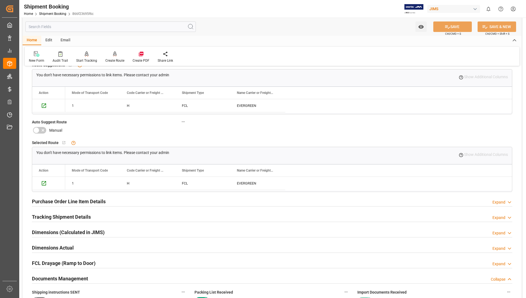
click at [71, 199] on h2 "Purchase Order Line Item Details" at bounding box center [69, 200] width 74 height 7
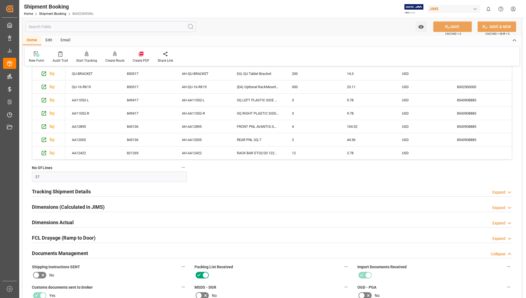
scroll to position [687, 0]
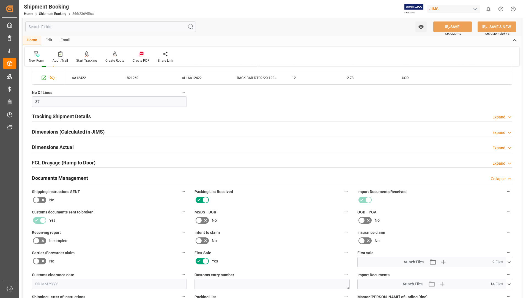
click at [49, 116] on h2 "Tracking Shipment Details" at bounding box center [61, 115] width 59 height 7
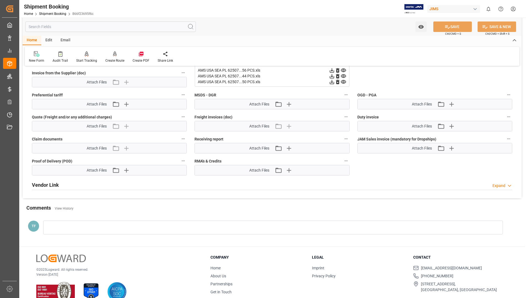
scroll to position [1017, 0]
click at [332, 82] on icon at bounding box center [332, 81] width 6 height 6
click at [331, 74] on icon at bounding box center [332, 75] width 6 height 6
click at [332, 69] on icon at bounding box center [331, 69] width 4 height 4
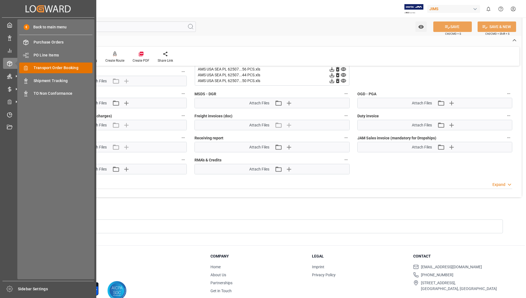
click at [64, 68] on span "Transport Order Booking" at bounding box center [63, 68] width 59 height 6
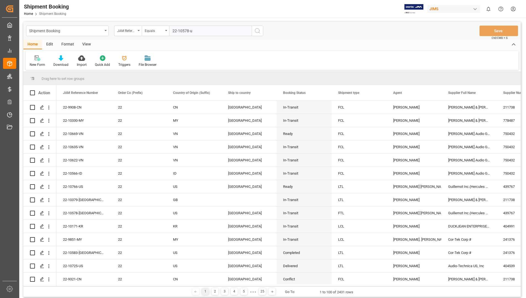
type input "22-10578-us"
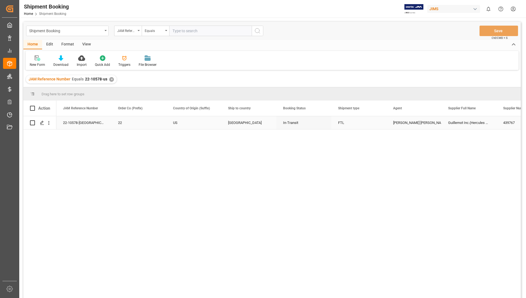
click at [34, 122] on input "Press Space to toggle row selection (unchecked)" at bounding box center [32, 122] width 5 height 5
checkbox input "true"
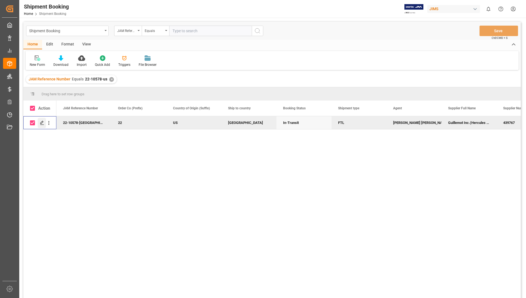
click at [42, 122] on icon "Press SPACE to deselect this row." at bounding box center [42, 122] width 4 height 4
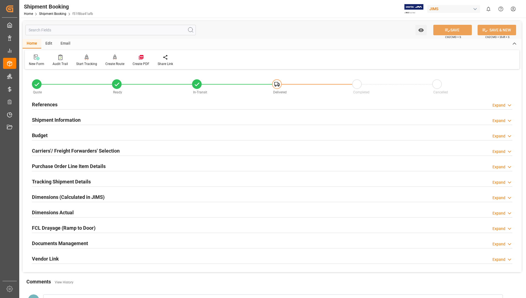
click at [72, 240] on h2 "Documents Management" at bounding box center [60, 242] width 56 height 7
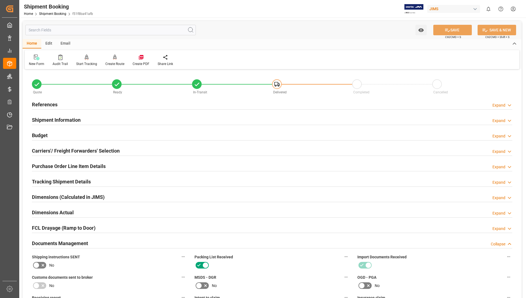
scroll to position [165, 0]
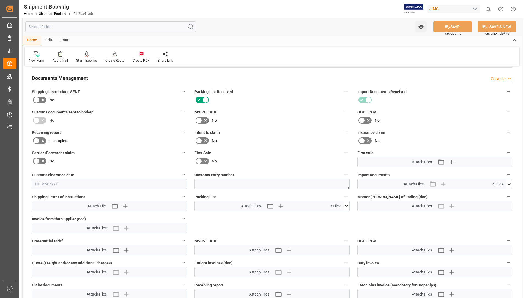
click at [345, 205] on icon at bounding box center [346, 206] width 6 height 6
click at [341, 214] on icon at bounding box center [343, 216] width 6 height 6
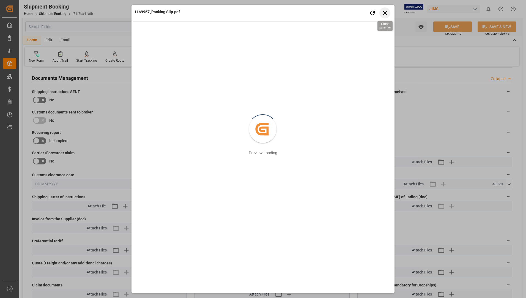
click at [385, 16] on icon "button" at bounding box center [384, 12] width 7 height 7
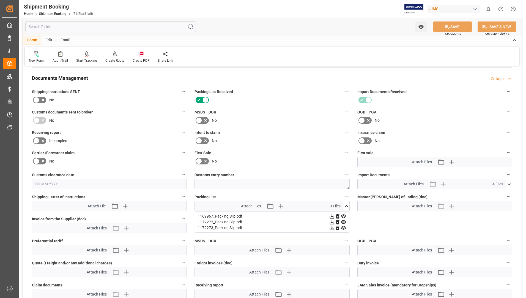
click at [331, 221] on icon at bounding box center [332, 222] width 6 height 6
click at [344, 227] on icon at bounding box center [343, 228] width 6 height 6
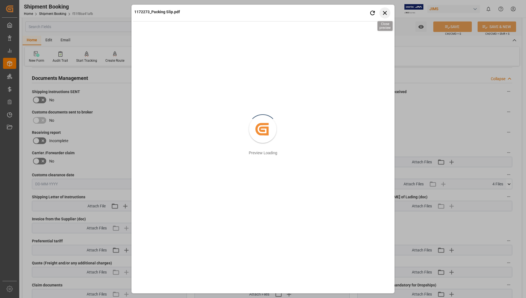
click at [382, 14] on icon "button" at bounding box center [384, 12] width 7 height 7
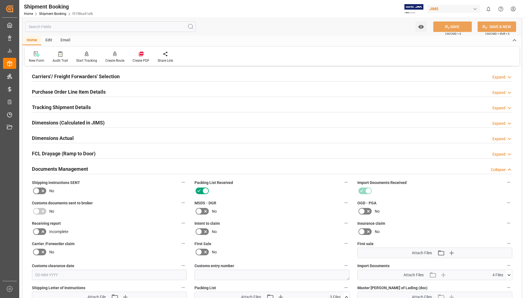
scroll to position [74, 0]
click at [67, 136] on h2 "Dimensions Actual" at bounding box center [53, 137] width 42 height 7
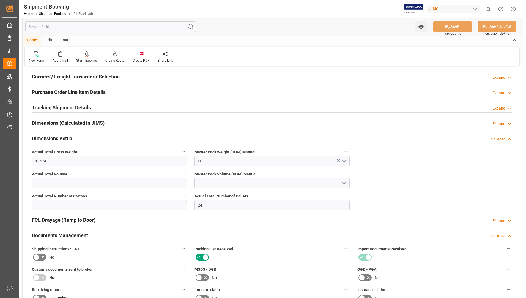
click at [71, 123] on h2 "Dimensions (Calculated in JIMS)" at bounding box center [68, 122] width 73 height 7
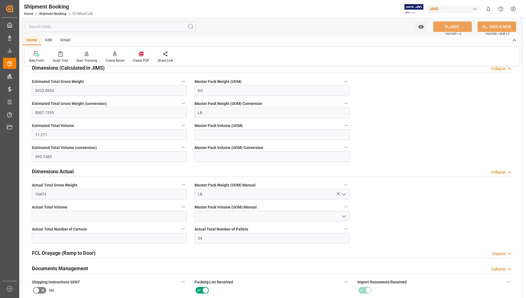
scroll to position [156, 0]
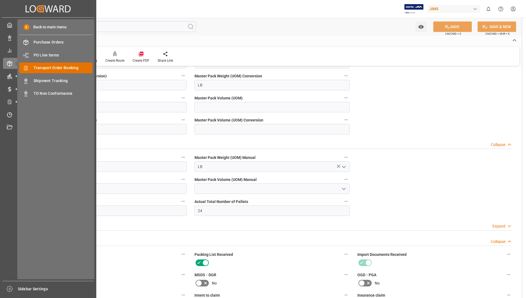
click at [51, 67] on span "Transport Order Booking" at bounding box center [63, 68] width 59 height 6
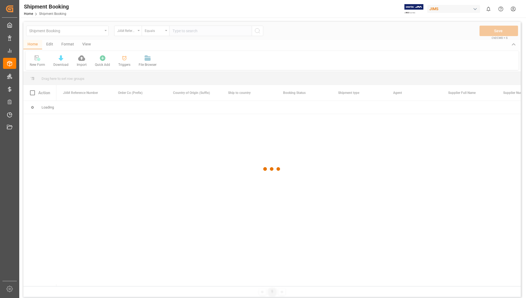
click at [195, 31] on div at bounding box center [271, 169] width 497 height 294
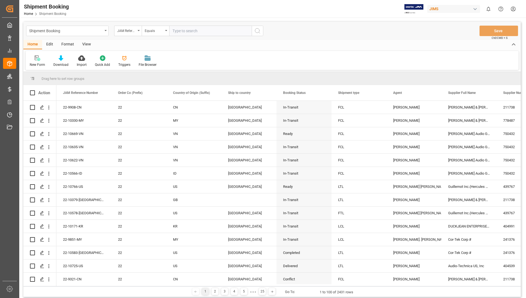
click at [196, 31] on input "text" at bounding box center [210, 31] width 82 height 10
type input "22-10663-US"
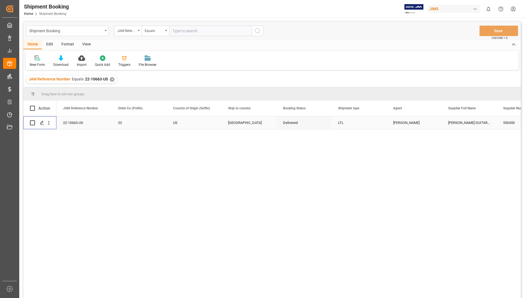
click at [34, 123] on input "Press Space to toggle row selection (unchecked)" at bounding box center [32, 122] width 5 height 5
checkbox input "true"
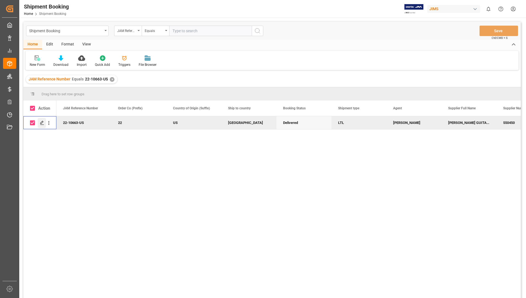
click at [41, 121] on icon "Press SPACE to deselect this row." at bounding box center [42, 122] width 4 height 4
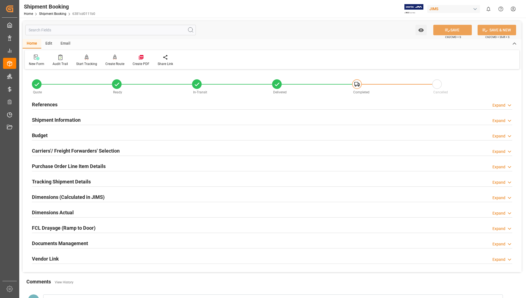
click at [92, 164] on h2 "Purchase Order Line Item Details" at bounding box center [69, 165] width 74 height 7
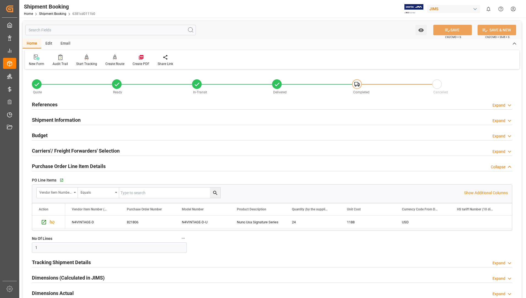
click at [69, 260] on h2 "Tracking Shipment Details" at bounding box center [61, 261] width 59 height 7
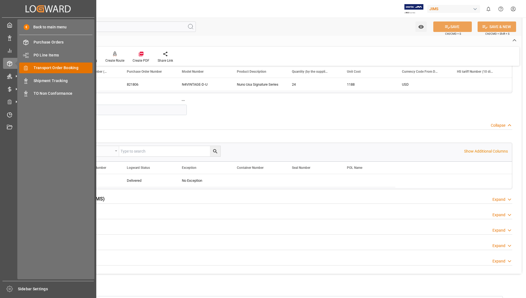
click at [63, 69] on span "Transport Order Booking" at bounding box center [63, 68] width 59 height 6
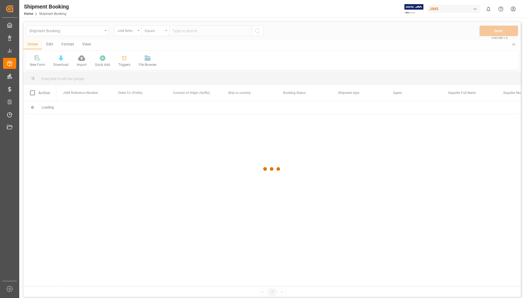
click at [197, 29] on div at bounding box center [271, 169] width 497 height 294
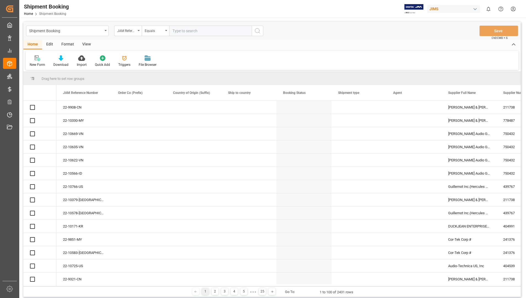
click at [197, 32] on input "text" at bounding box center [210, 31] width 82 height 10
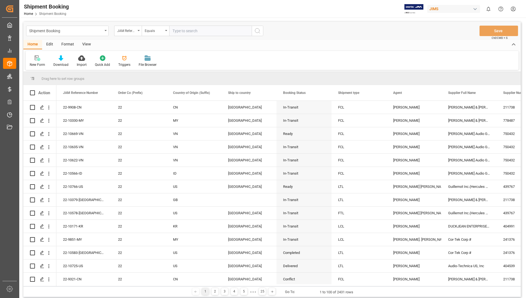
click at [197, 32] on input "text" at bounding box center [210, 31] width 82 height 10
type input "22-10695-US"
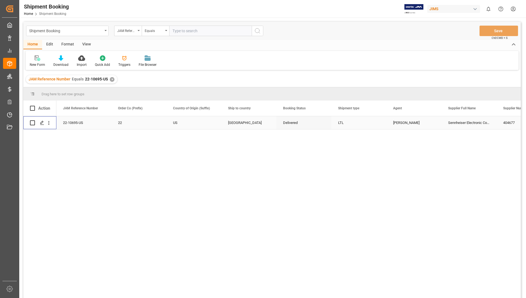
click at [33, 122] on input "Press Space to toggle row selection (unchecked)" at bounding box center [32, 122] width 5 height 5
checkbox input "true"
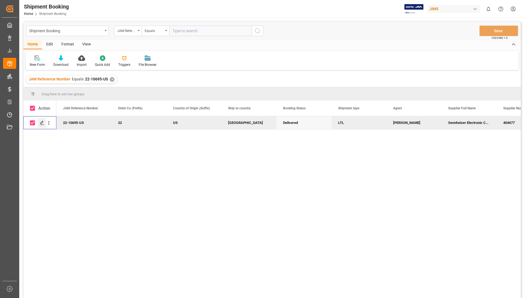
click at [41, 121] on icon "Press SPACE to deselect this row." at bounding box center [42, 122] width 4 height 4
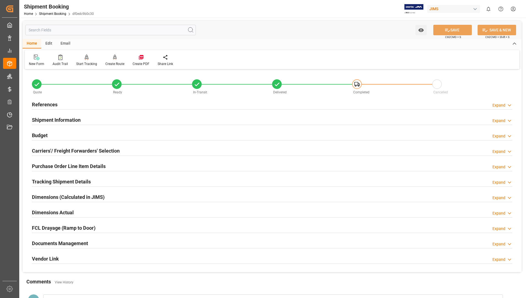
click at [54, 181] on h2 "Tracking Shipment Details" at bounding box center [61, 181] width 59 height 7
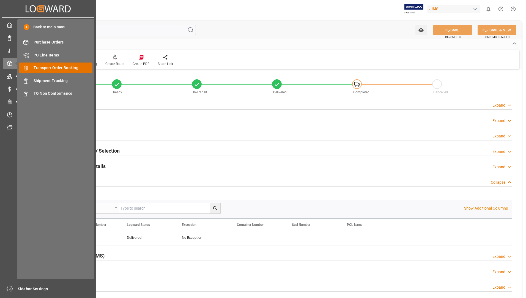
click at [60, 66] on span "Transport Order Booking" at bounding box center [63, 68] width 59 height 6
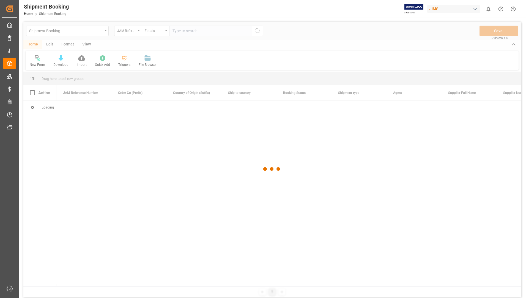
click at [203, 33] on div at bounding box center [271, 169] width 497 height 294
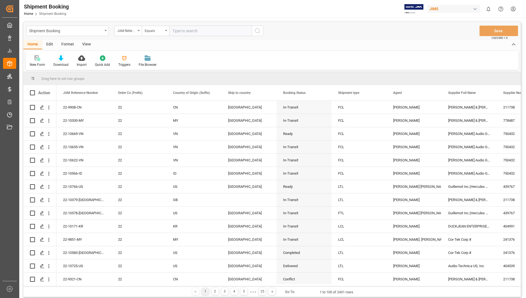
click at [204, 32] on input "text" at bounding box center [210, 31] width 82 height 10
type input "22-10735-US"
click at [255, 29] on circle "search button" at bounding box center [257, 30] width 4 height 4
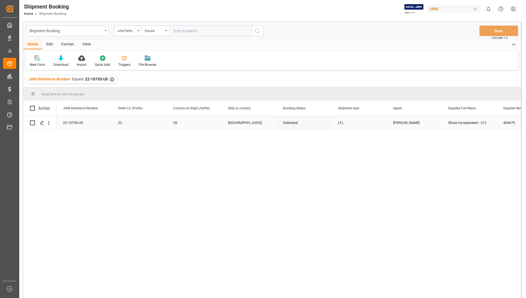
click at [32, 123] on input "Press Space to toggle row selection (unchecked)" at bounding box center [32, 122] width 5 height 5
checkbox input "true"
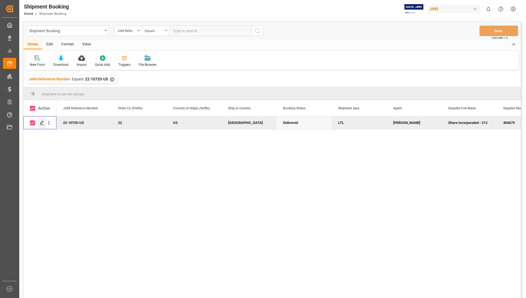
click at [41, 123] on icon "Press SPACE to deselect this row." at bounding box center [42, 122] width 4 height 4
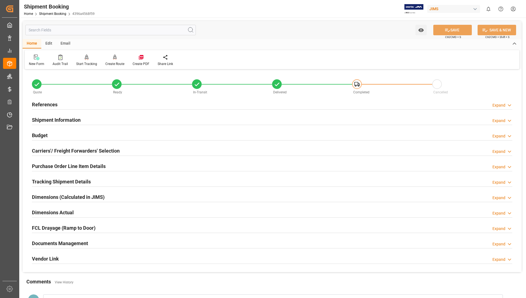
click at [54, 179] on h2 "Tracking Shipment Details" at bounding box center [61, 181] width 59 height 7
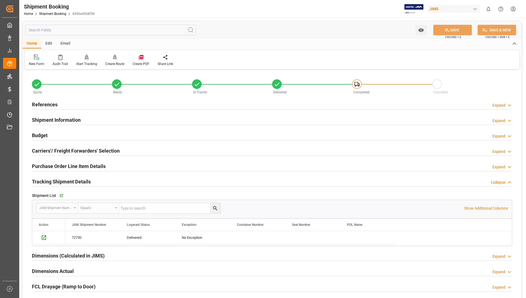
click at [37, 105] on h2 "References" at bounding box center [45, 104] width 26 height 7
